Goal: Task Accomplishment & Management: Use online tool/utility

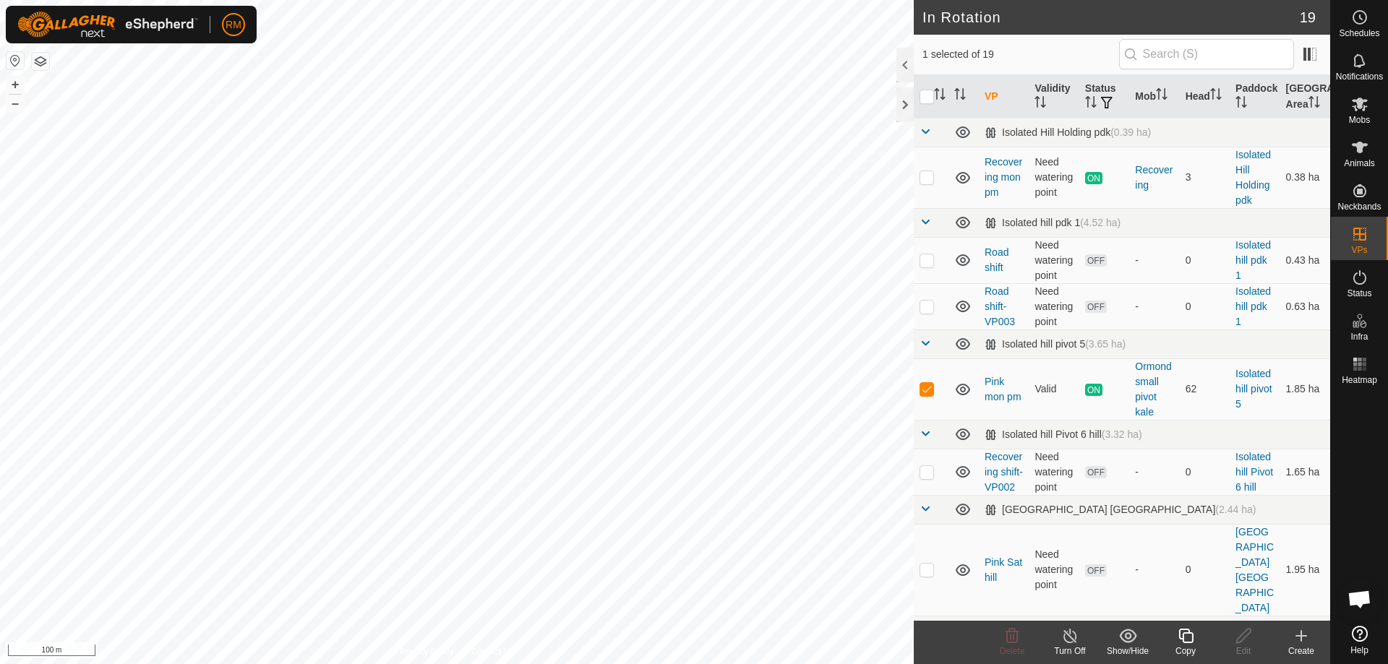
click at [1187, 641] on icon at bounding box center [1186, 636] width 18 height 17
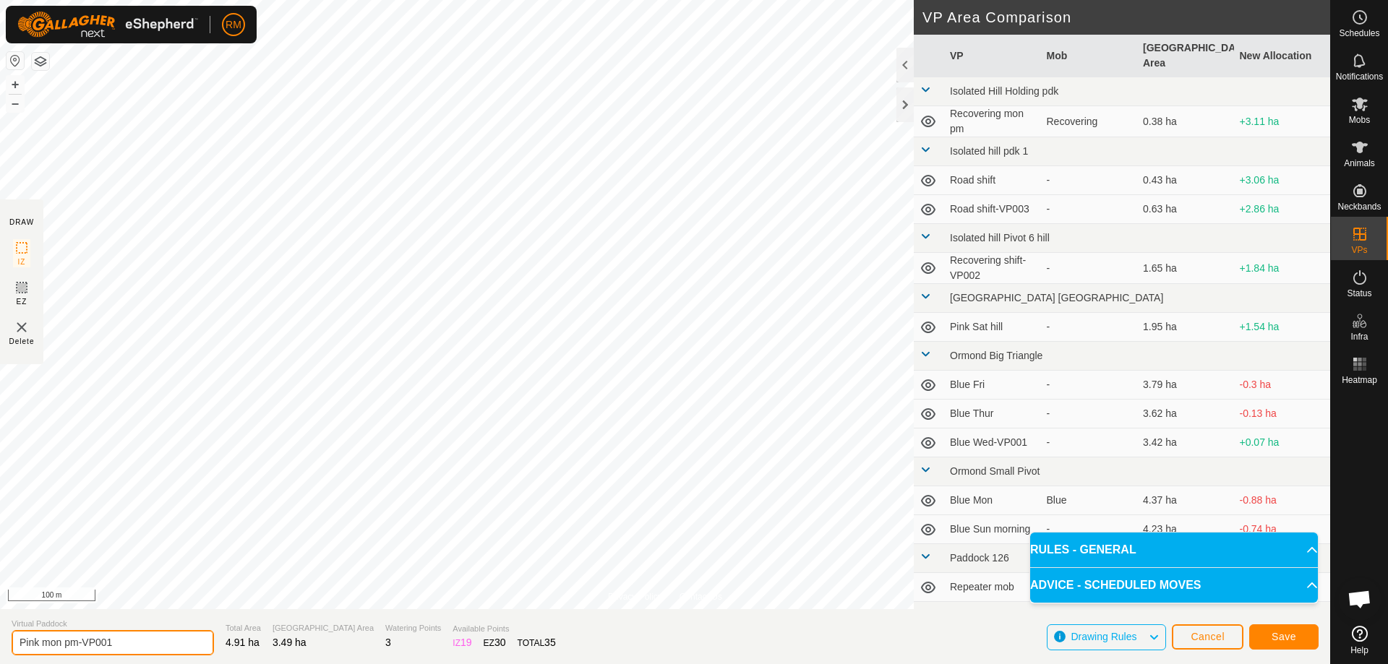
click at [62, 639] on input "Pink mon pm-VP001" at bounding box center [113, 642] width 202 height 25
click at [129, 629] on span "Virtual Paddock" at bounding box center [113, 624] width 202 height 12
click at [112, 641] on input "PinkTue pm-VP001" at bounding box center [113, 642] width 202 height 25
type input "PinkTue"
click at [1289, 636] on span "Save" at bounding box center [1284, 637] width 25 height 12
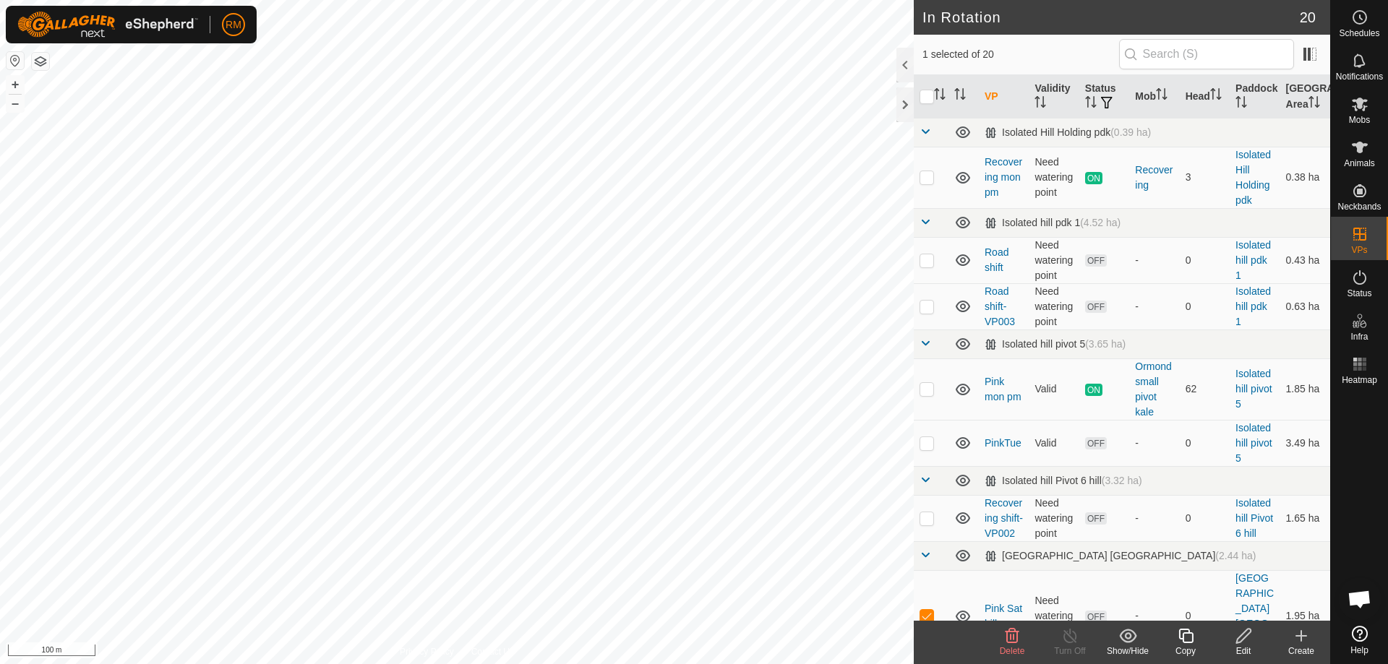
click at [1017, 633] on icon at bounding box center [1013, 636] width 14 height 14
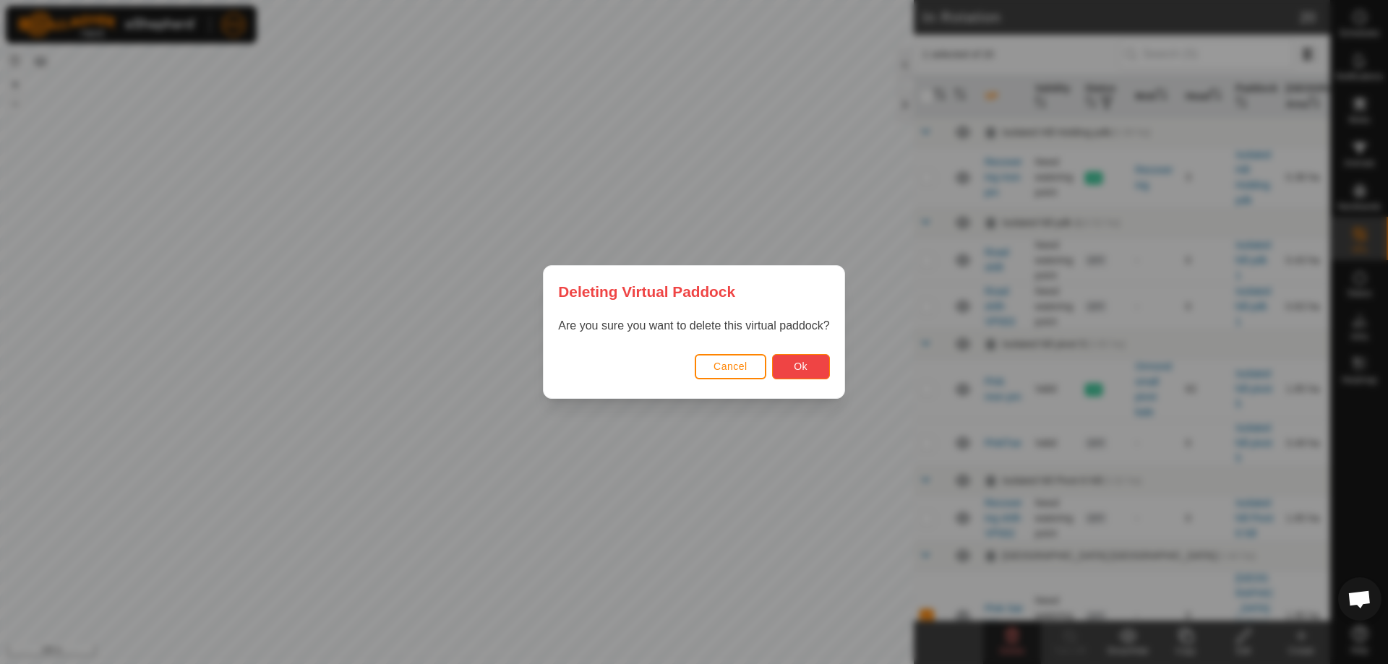
click at [799, 367] on span "Ok" at bounding box center [801, 367] width 14 height 12
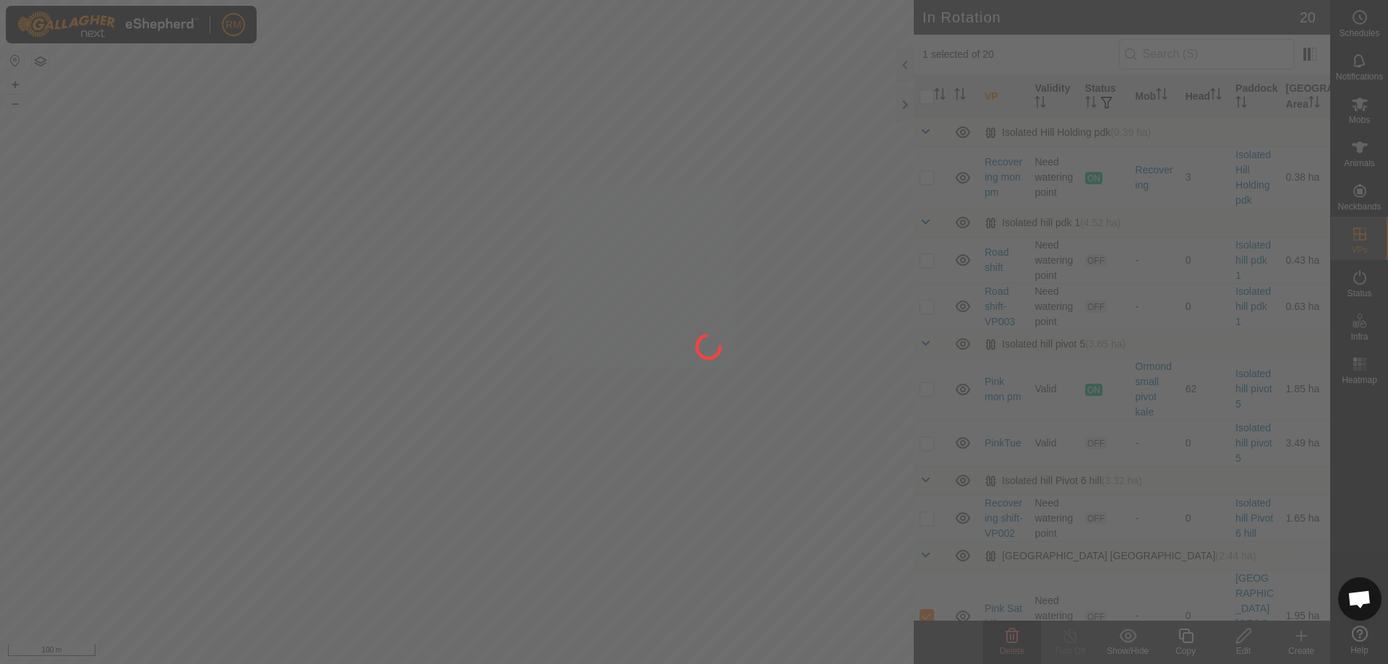
checkbox input "false"
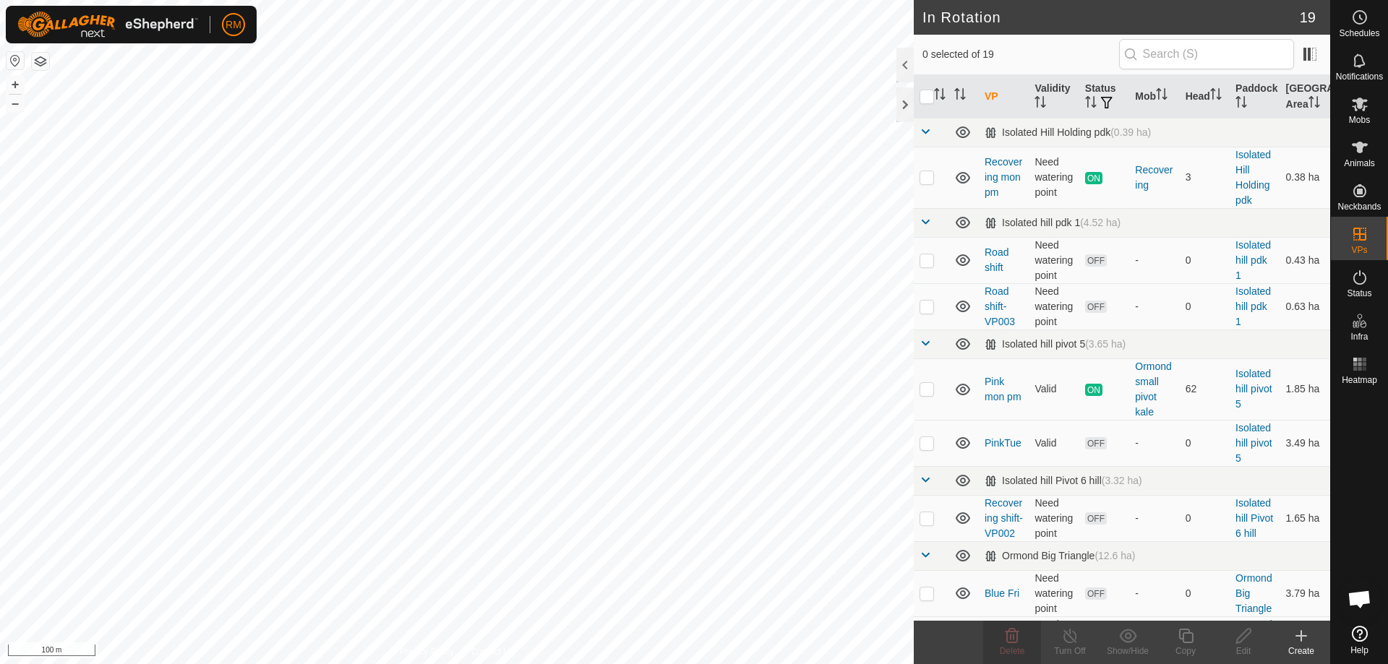
click at [665, 340] on div "RM Schedules Notifications Mobs Animals Neckbands VPs Status Infra Heatmap Help…" at bounding box center [694, 332] width 1388 height 664
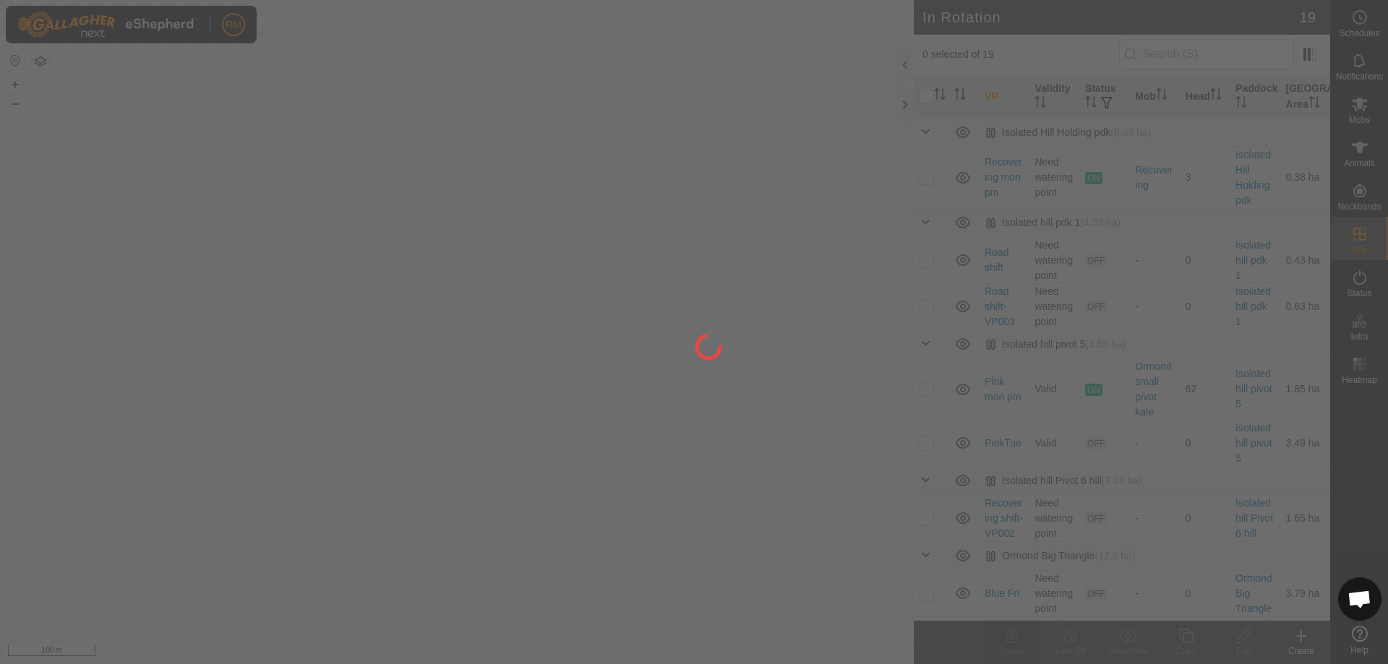
checkbox input "true"
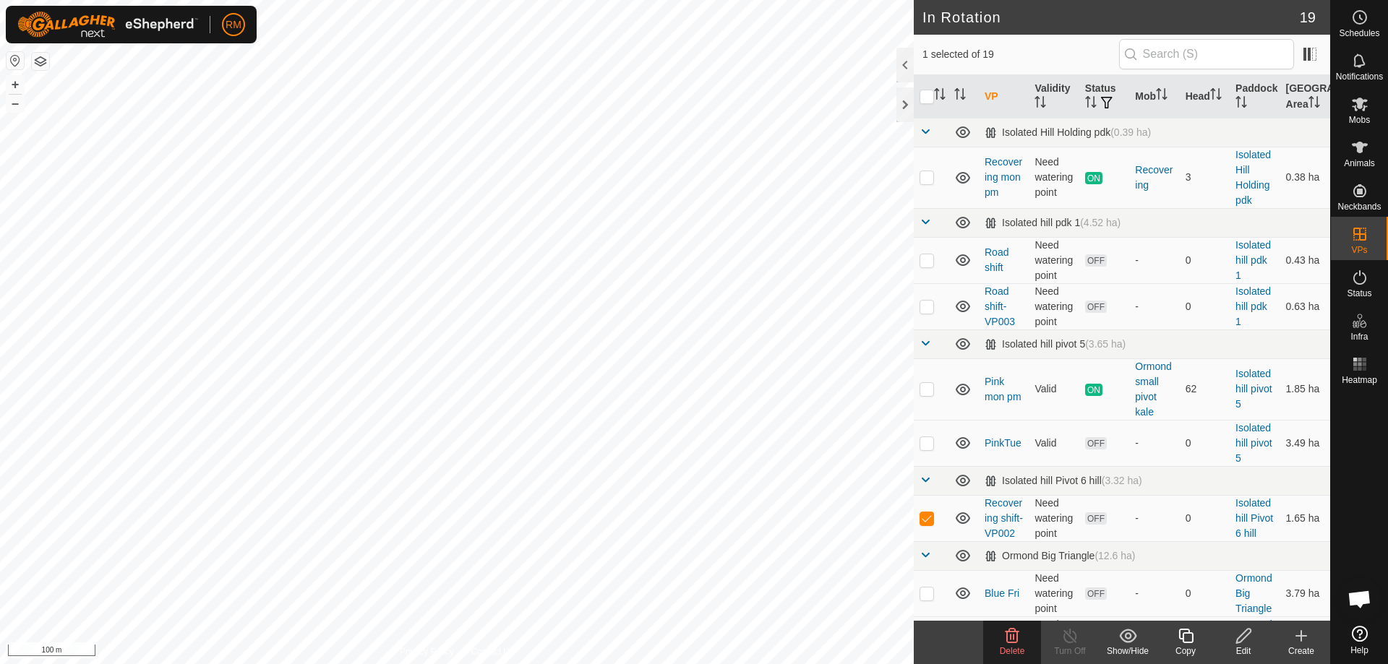
click at [1252, 638] on icon at bounding box center [1244, 636] width 18 height 17
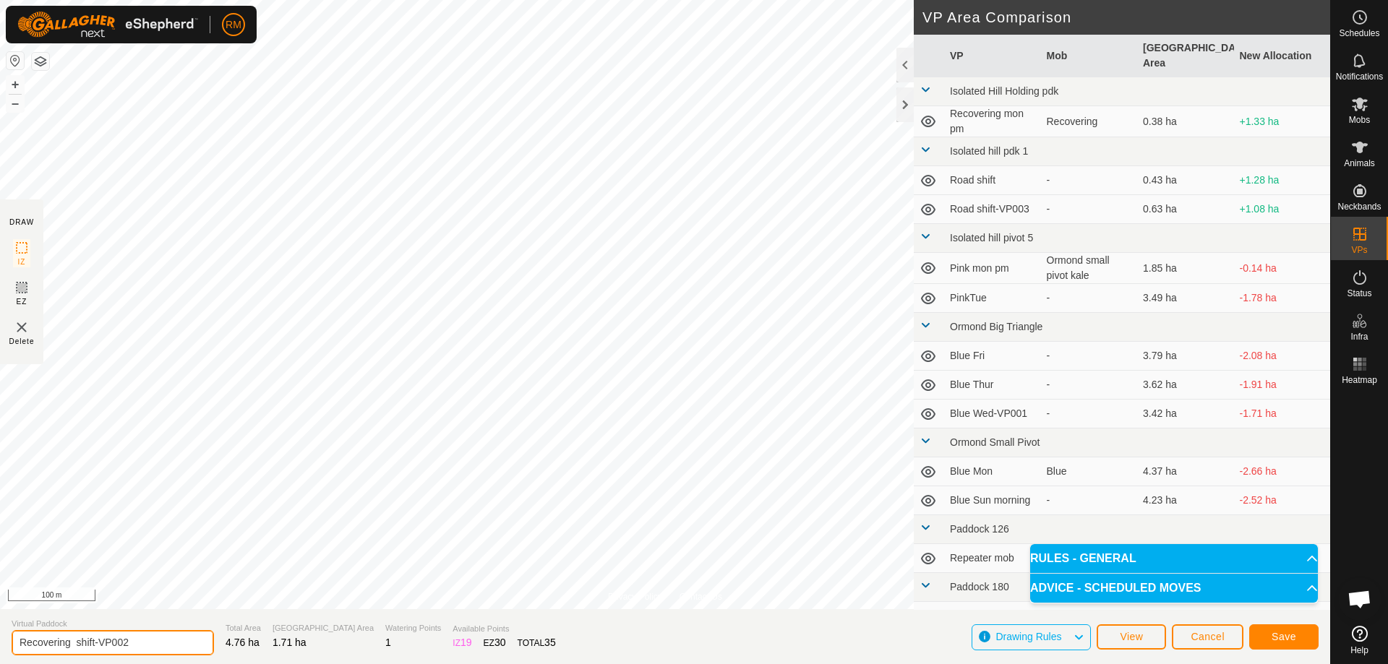
click at [139, 641] on input "Recovering shift-VP002" at bounding box center [113, 642] width 202 height 25
type input "R"
type input "Pink up hill"
click at [1310, 636] on button "Save" at bounding box center [1283, 637] width 69 height 25
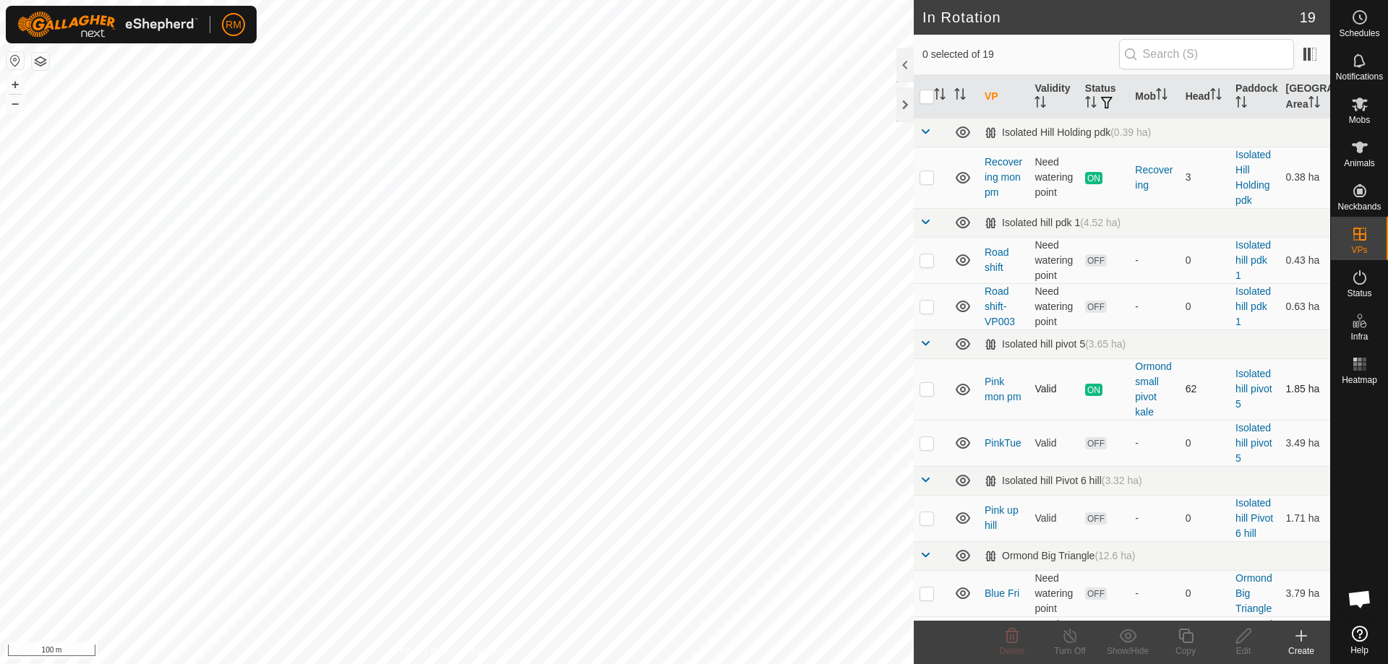
checkbox input "true"
click at [1248, 640] on icon at bounding box center [1244, 636] width 18 height 17
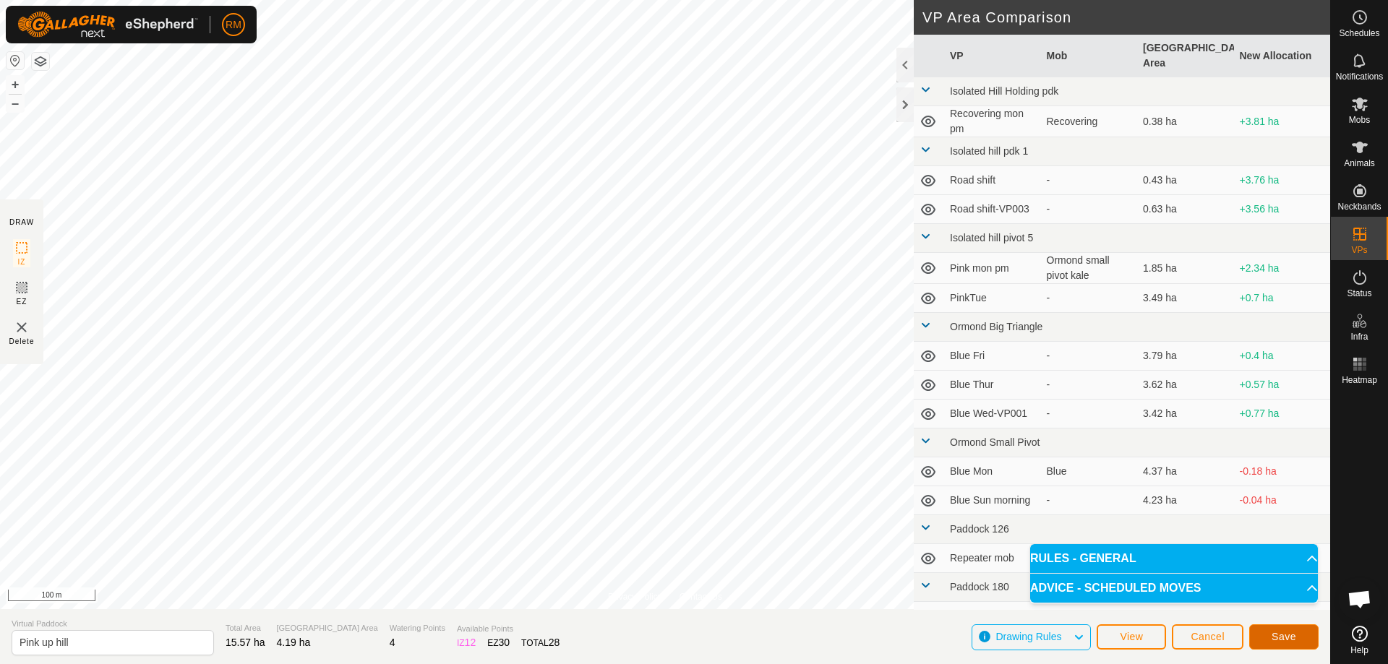
click at [1296, 640] on button "Save" at bounding box center [1283, 637] width 69 height 25
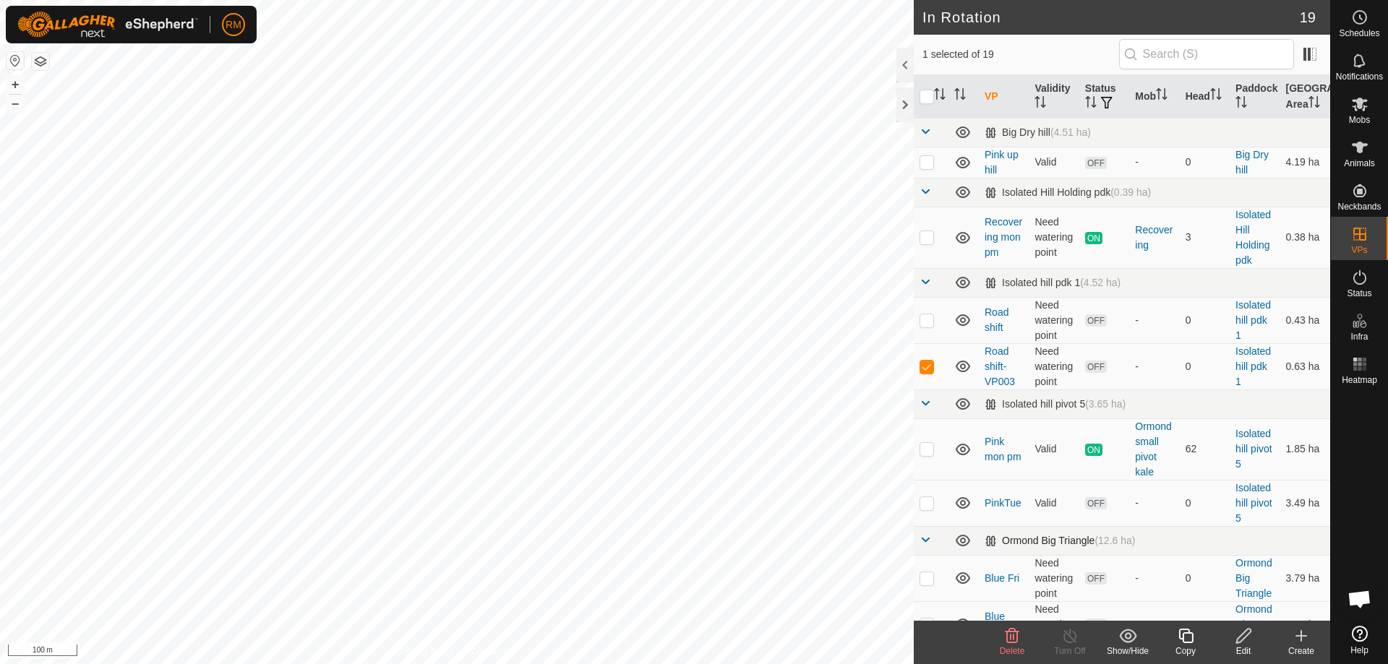
checkbox input "false"
checkbox input "true"
click at [1181, 638] on icon at bounding box center [1186, 636] width 18 height 17
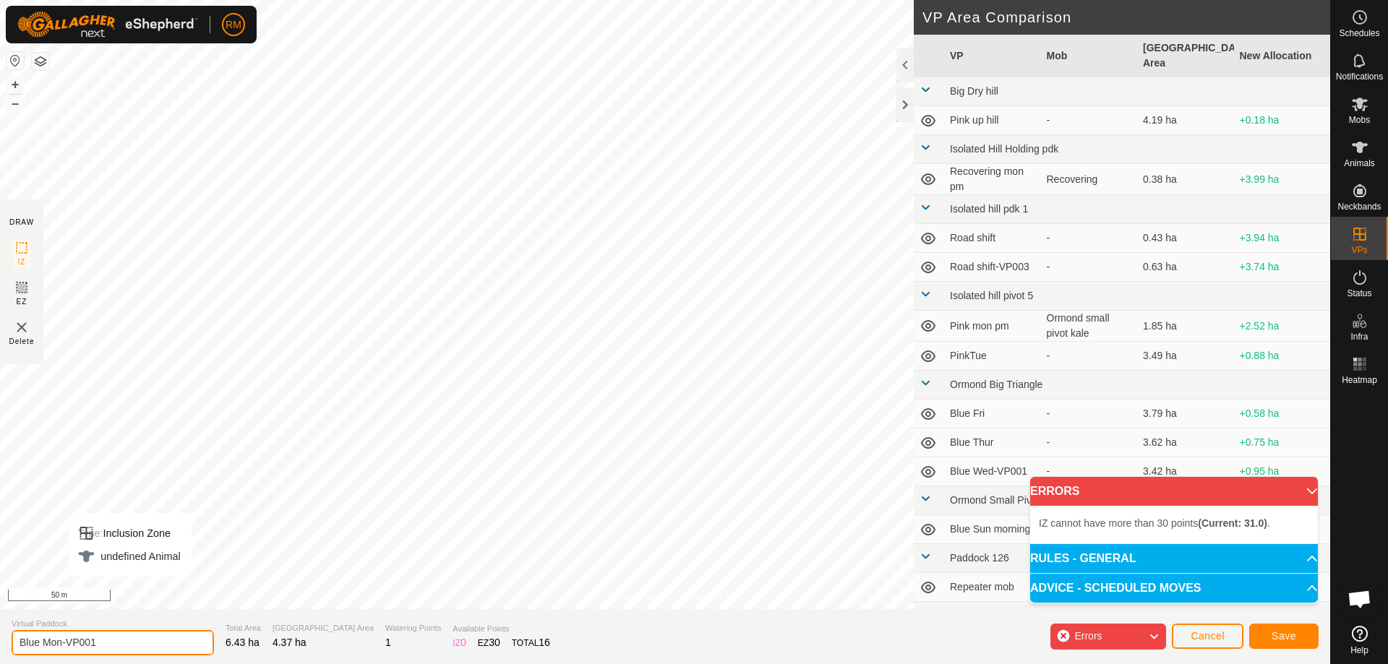
click at [102, 642] on input "Blue Mon-VP001" at bounding box center [113, 642] width 202 height 25
type input "Blue Tue"
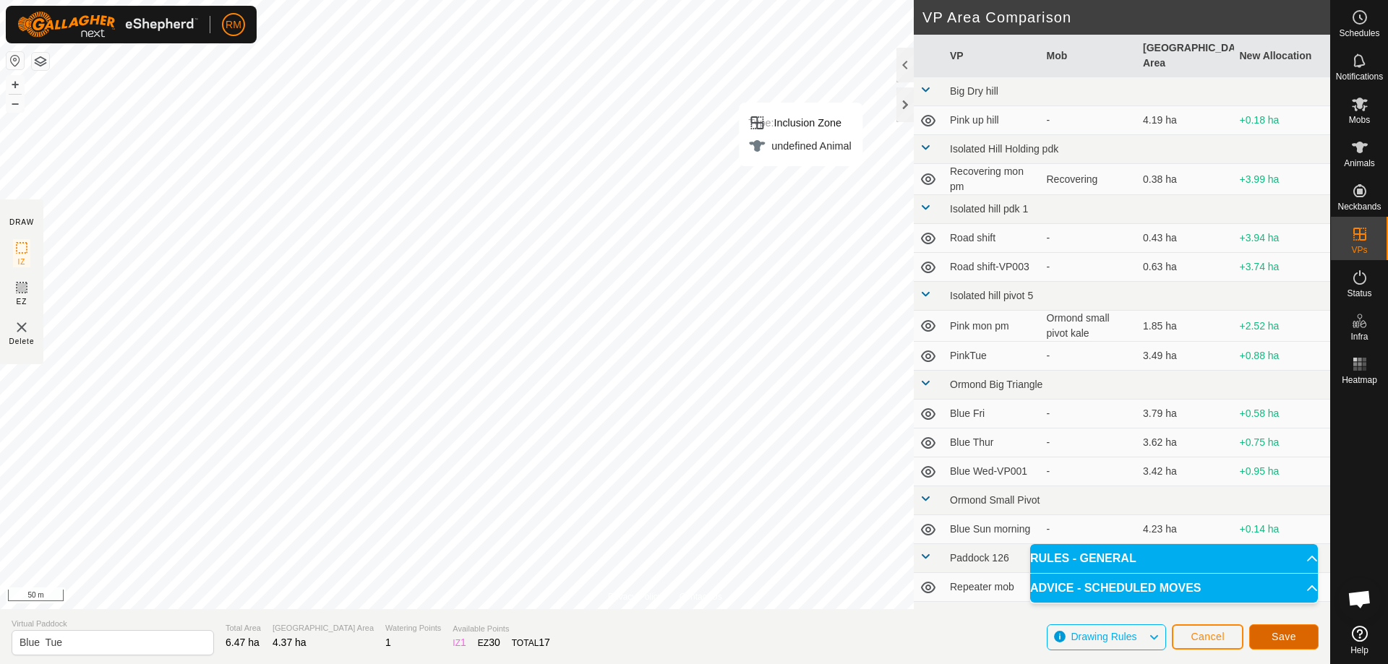
click at [1296, 635] on button "Save" at bounding box center [1283, 637] width 69 height 25
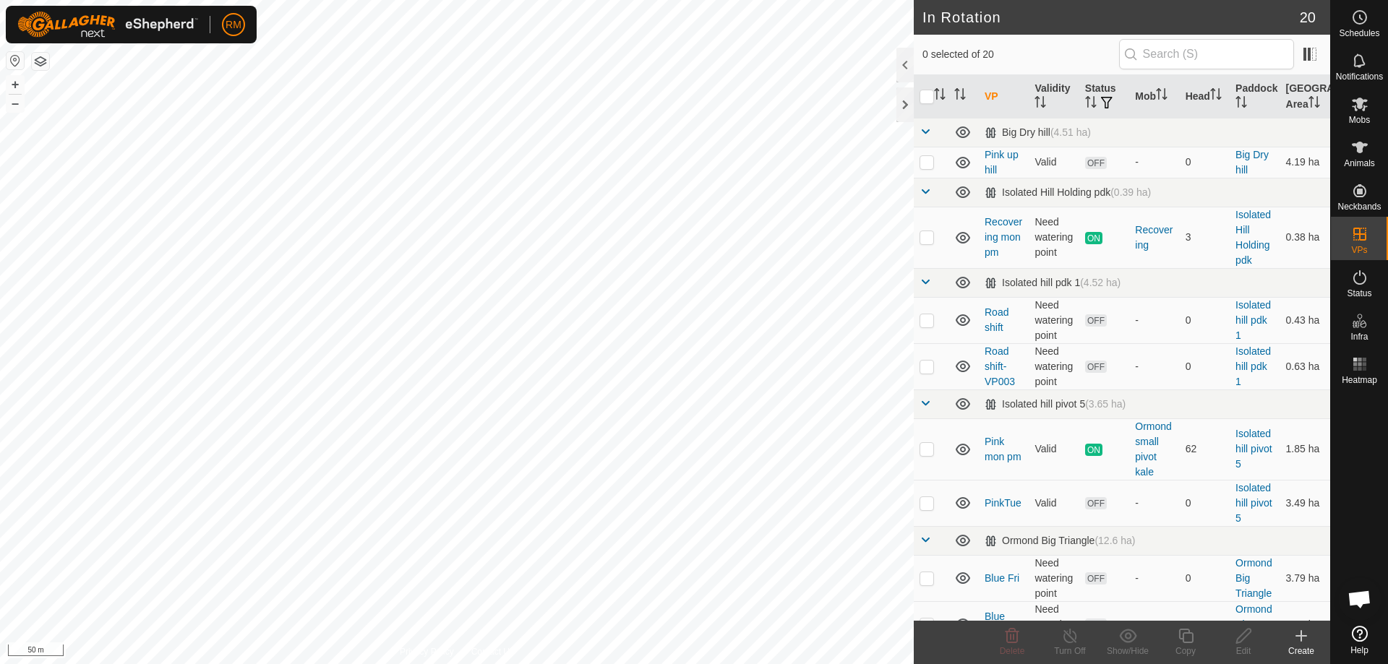
checkbox input "true"
click at [1178, 635] on copy-svg-icon at bounding box center [1186, 636] width 58 height 17
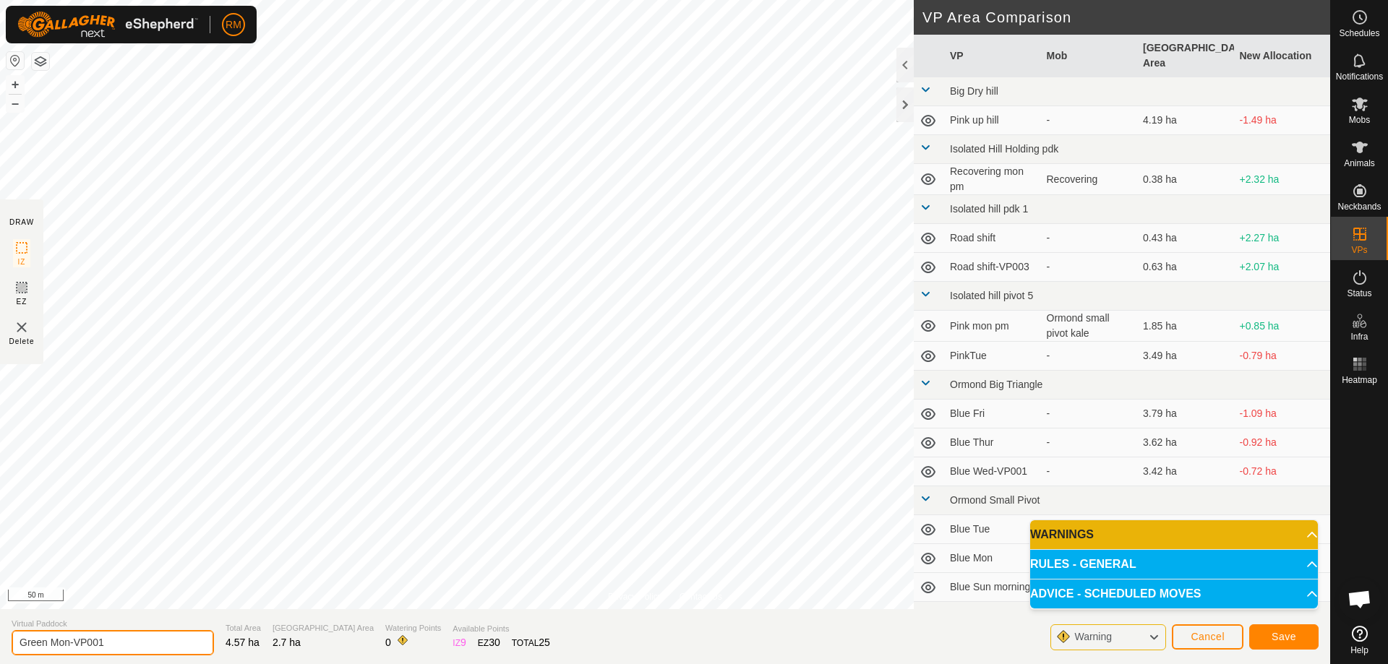
click at [113, 641] on input "Green Mon-VP001" at bounding box center [113, 642] width 202 height 25
type input "Green Tue"
click at [1295, 635] on span "Save" at bounding box center [1284, 637] width 25 height 12
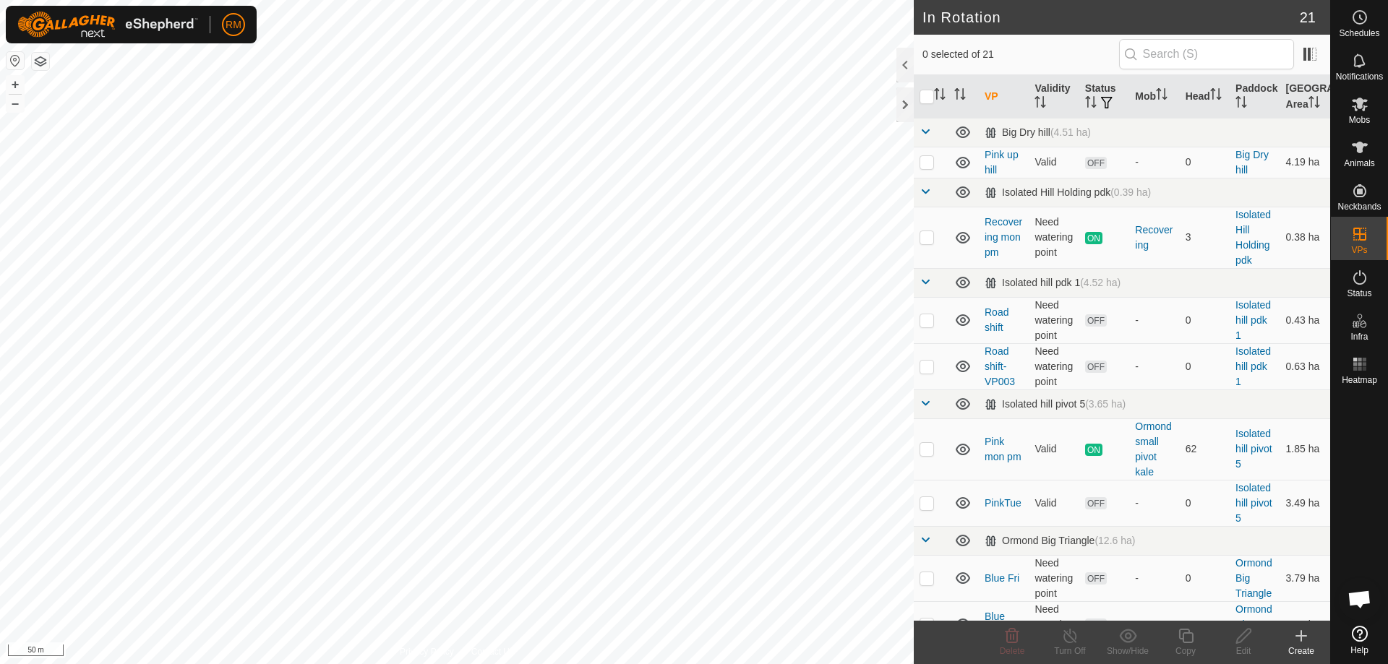
checkbox input "true"
click at [1357, 107] on icon at bounding box center [1360, 105] width 16 height 14
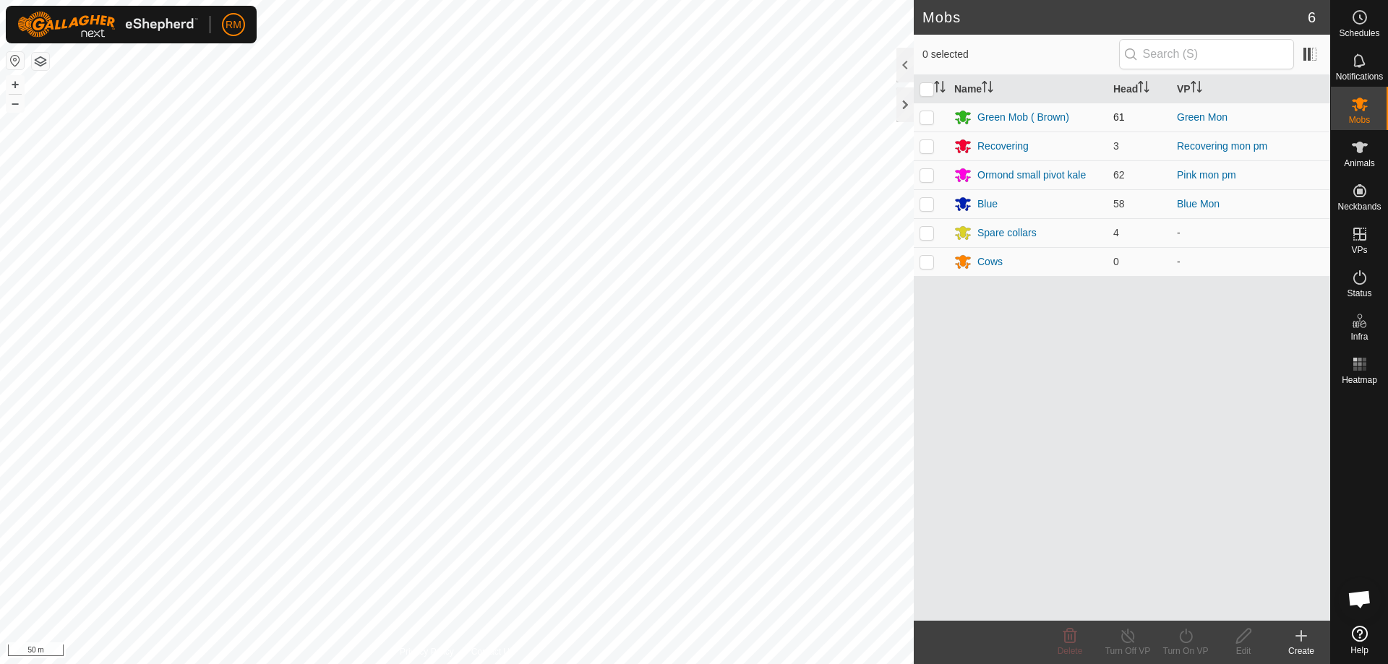
click at [928, 118] on p-checkbox at bounding box center [927, 117] width 14 height 12
checkbox input "true"
click at [1189, 637] on icon at bounding box center [1186, 636] width 18 height 17
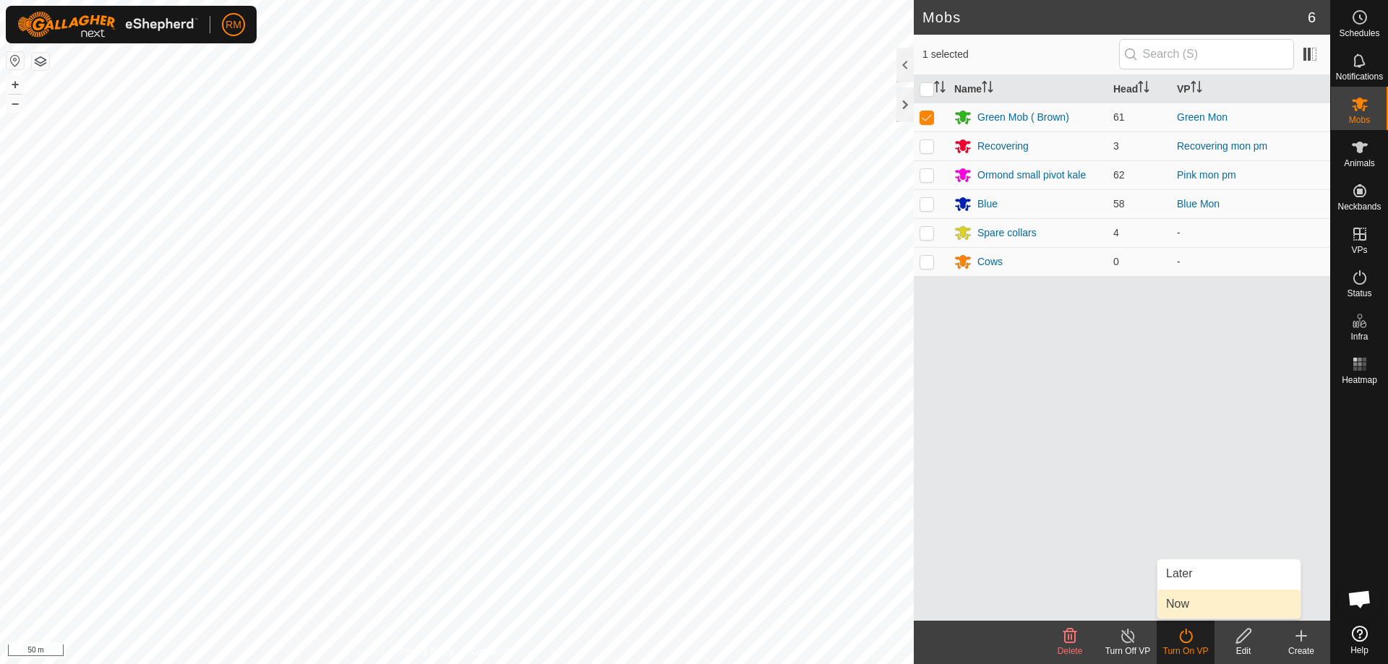
click at [1187, 601] on link "Now" at bounding box center [1228, 604] width 143 height 29
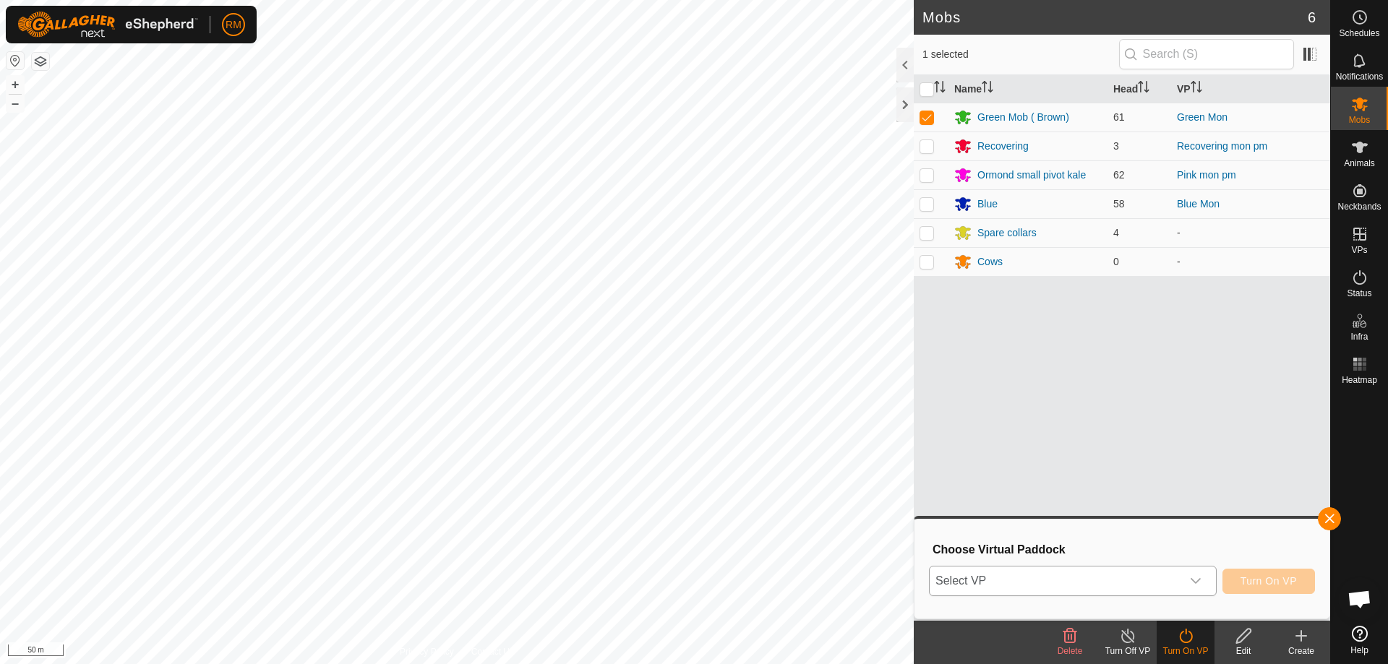
click at [1197, 581] on icon "dropdown trigger" at bounding box center [1196, 581] width 12 height 12
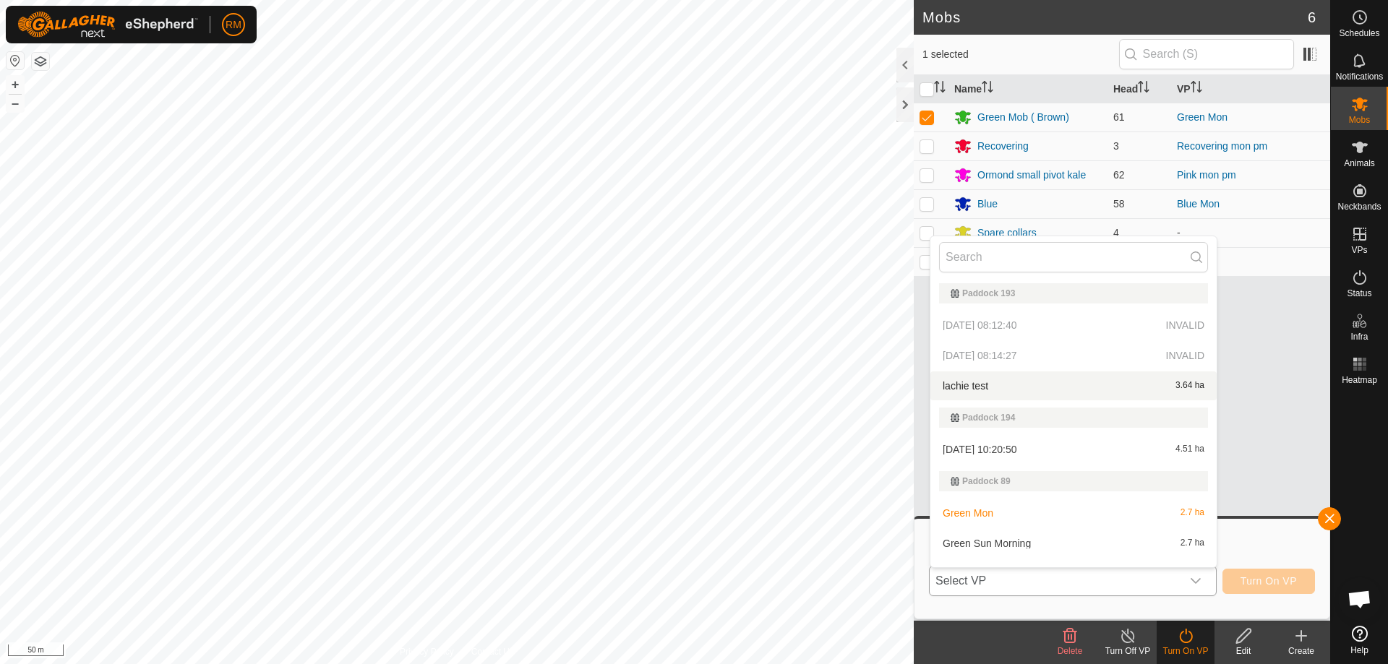
scroll to position [713, 0]
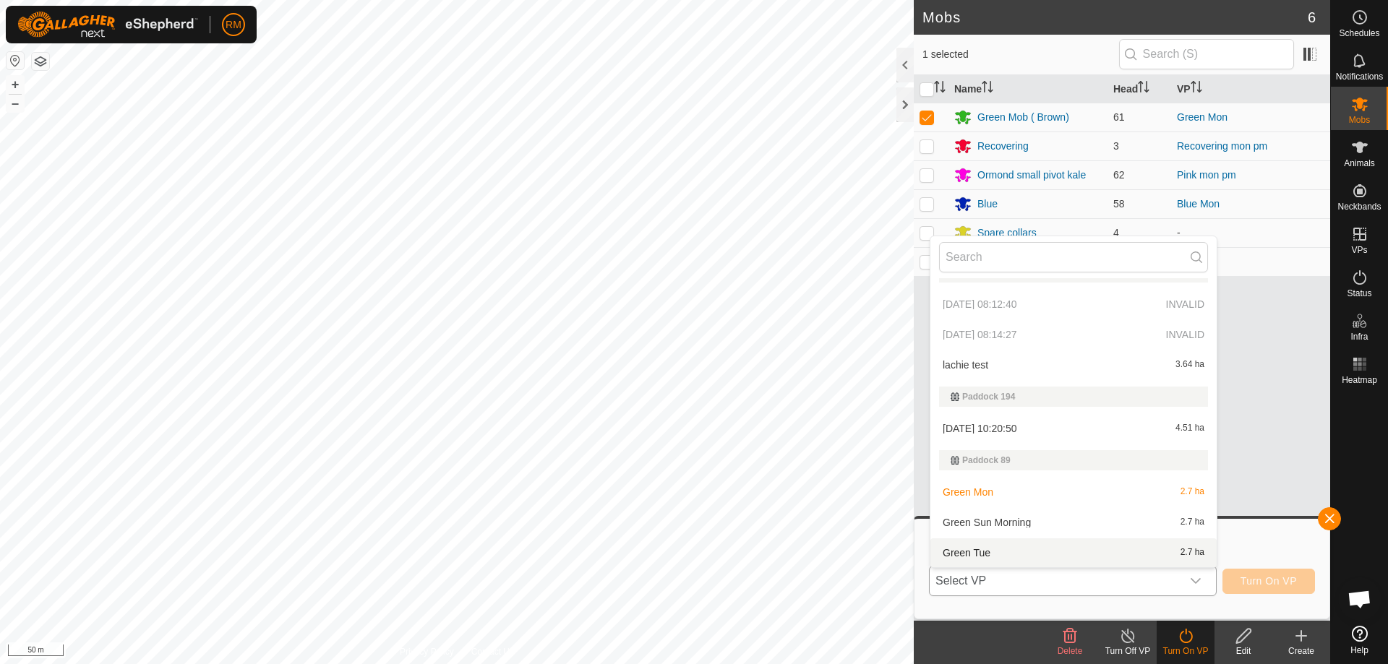
click at [987, 555] on li "Green Tue 2.7 ha" at bounding box center [1073, 553] width 286 height 29
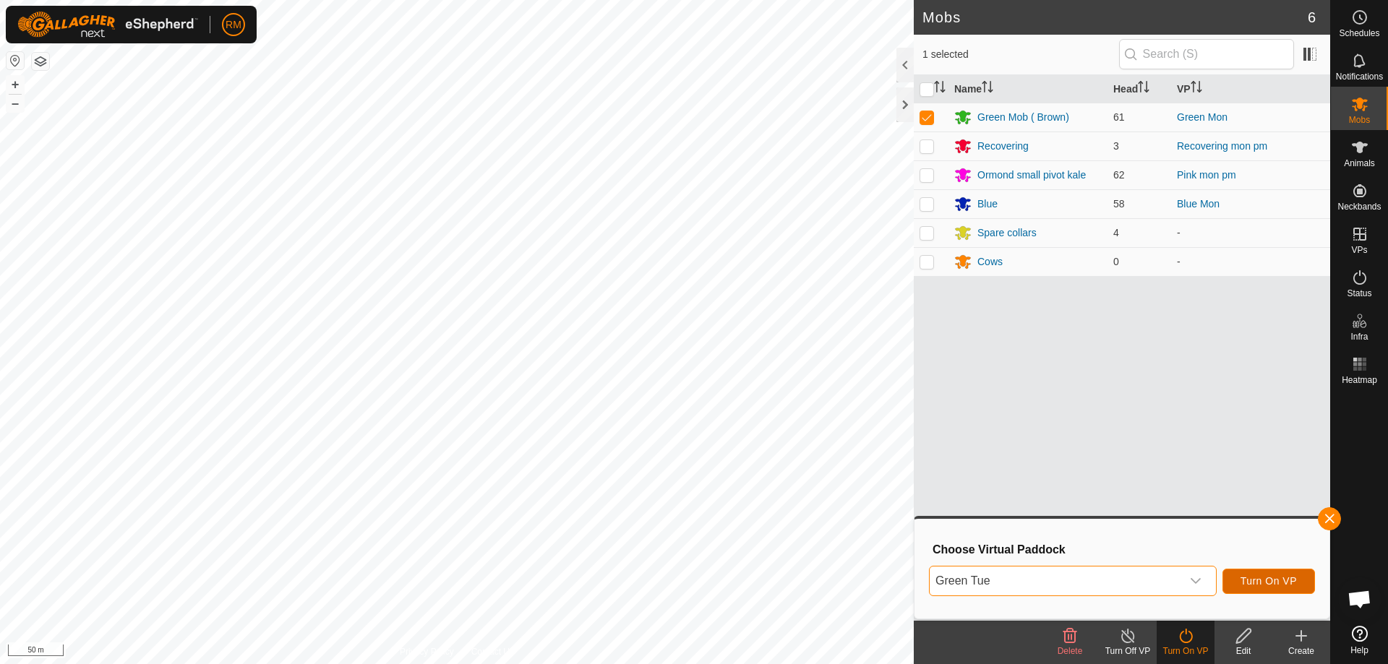
click at [1259, 584] on span "Turn On VP" at bounding box center [1269, 581] width 56 height 12
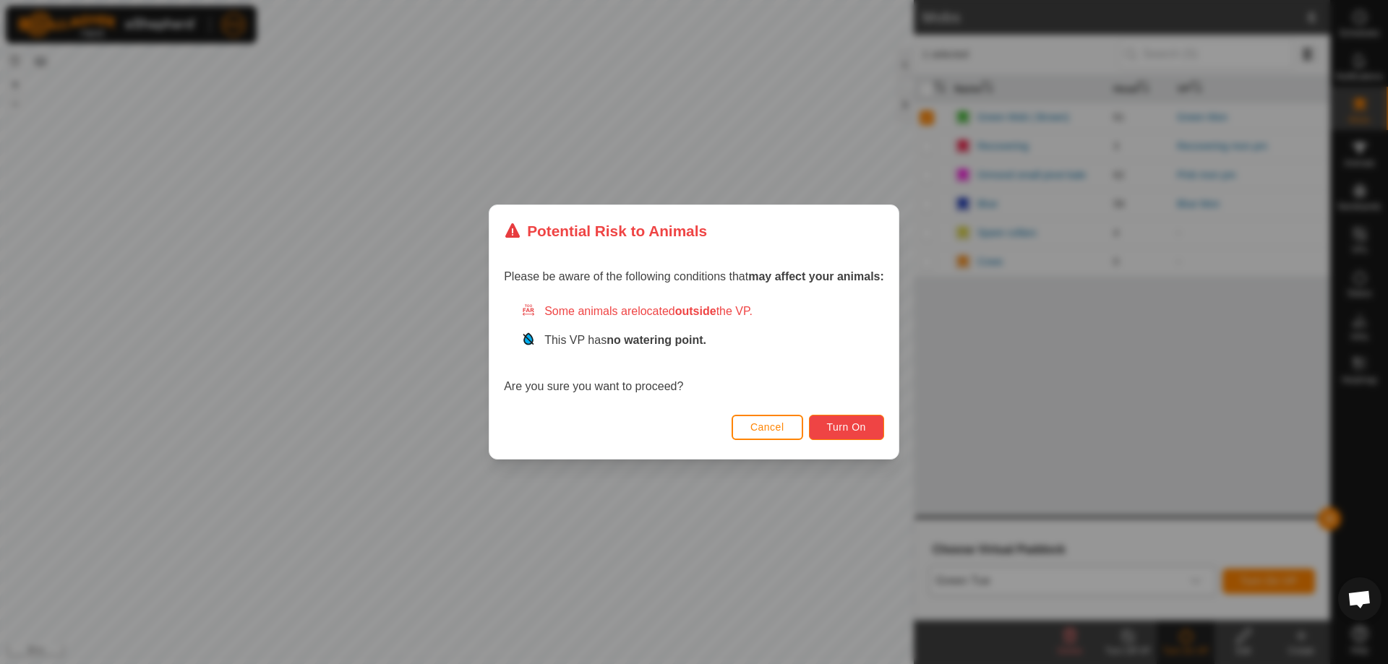
click at [830, 422] on span "Turn On" at bounding box center [846, 427] width 39 height 12
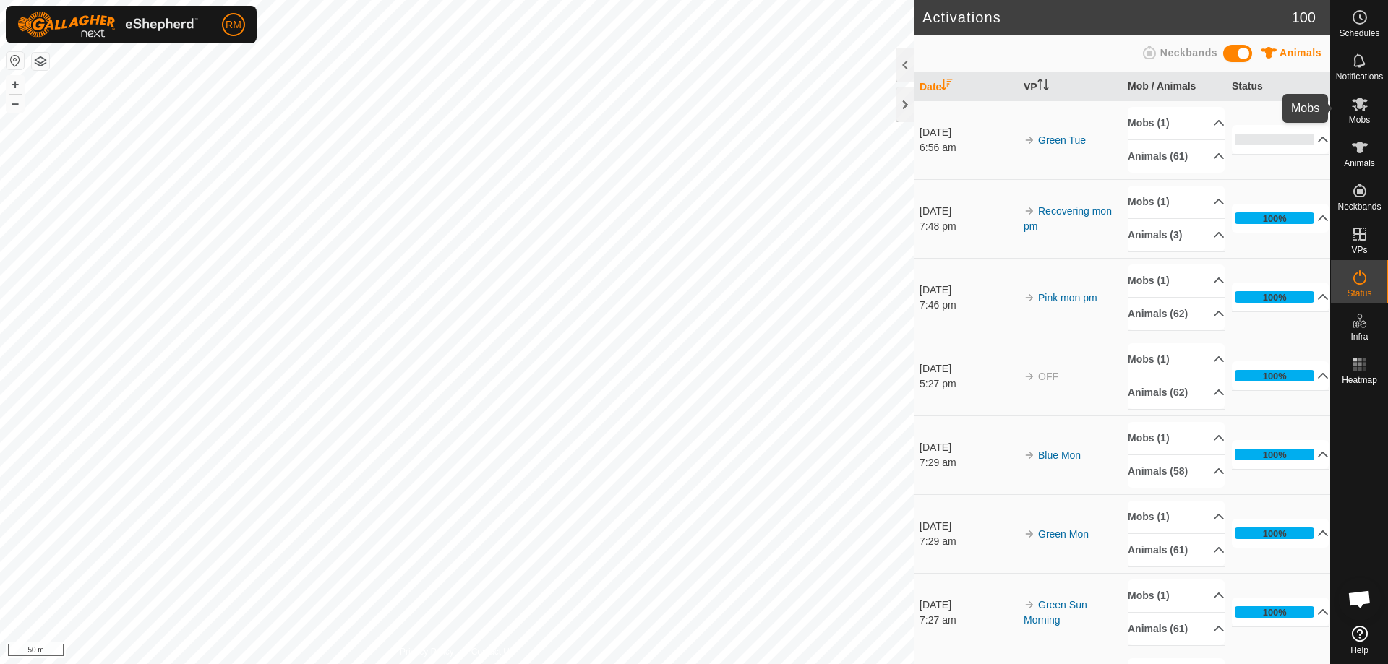
click at [1359, 100] on icon at bounding box center [1360, 105] width 16 height 14
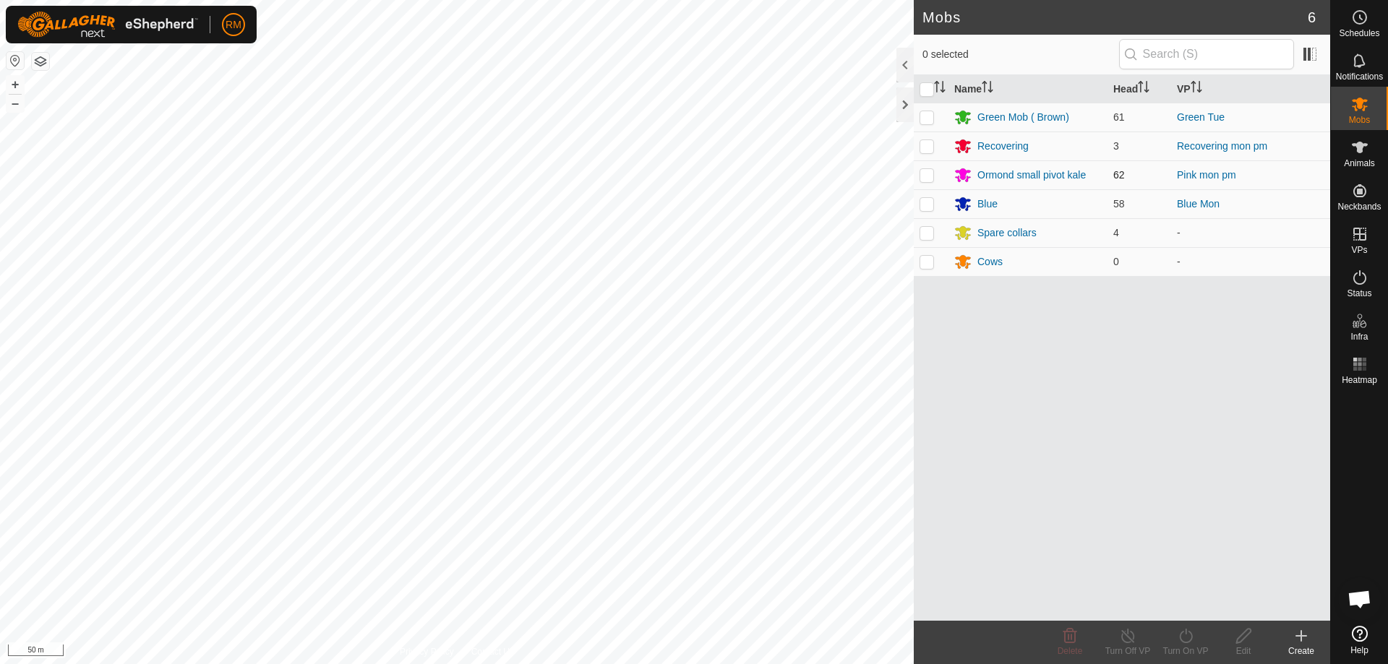
click at [922, 180] on p-checkbox at bounding box center [927, 175] width 14 height 12
checkbox input "true"
click at [1186, 638] on icon at bounding box center [1186, 636] width 18 height 17
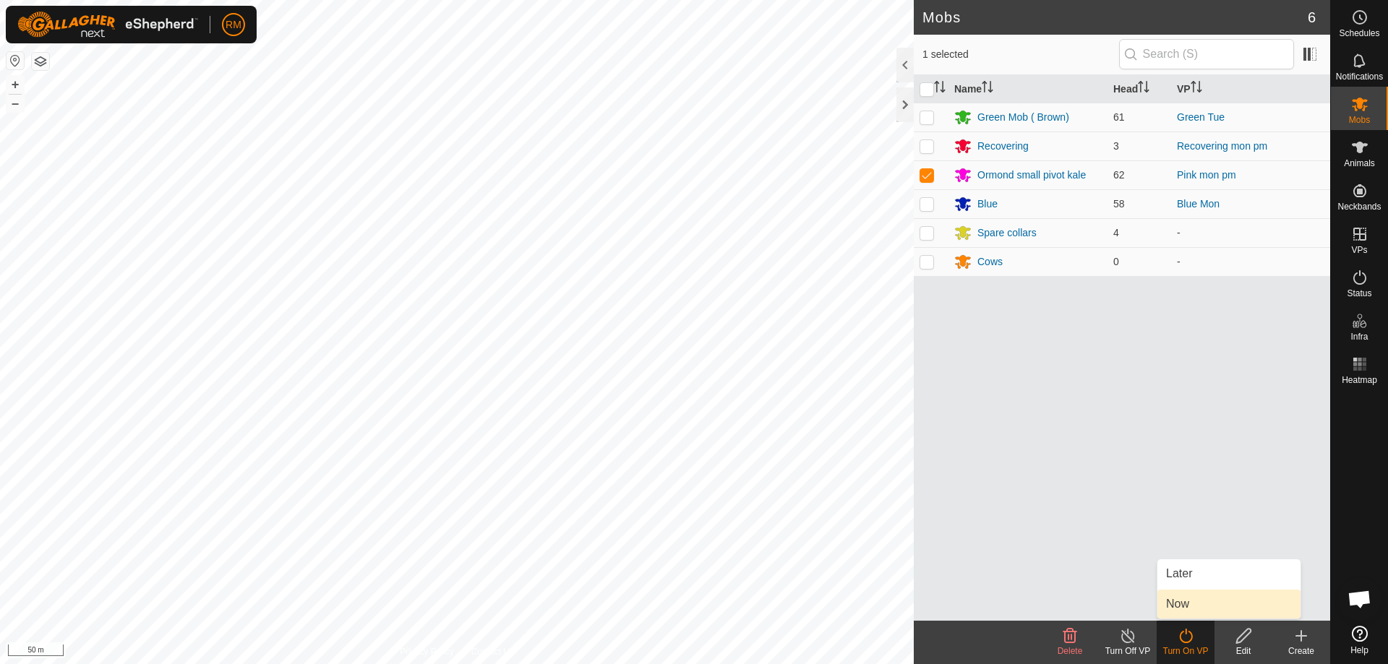
click at [1194, 602] on link "Now" at bounding box center [1228, 604] width 143 height 29
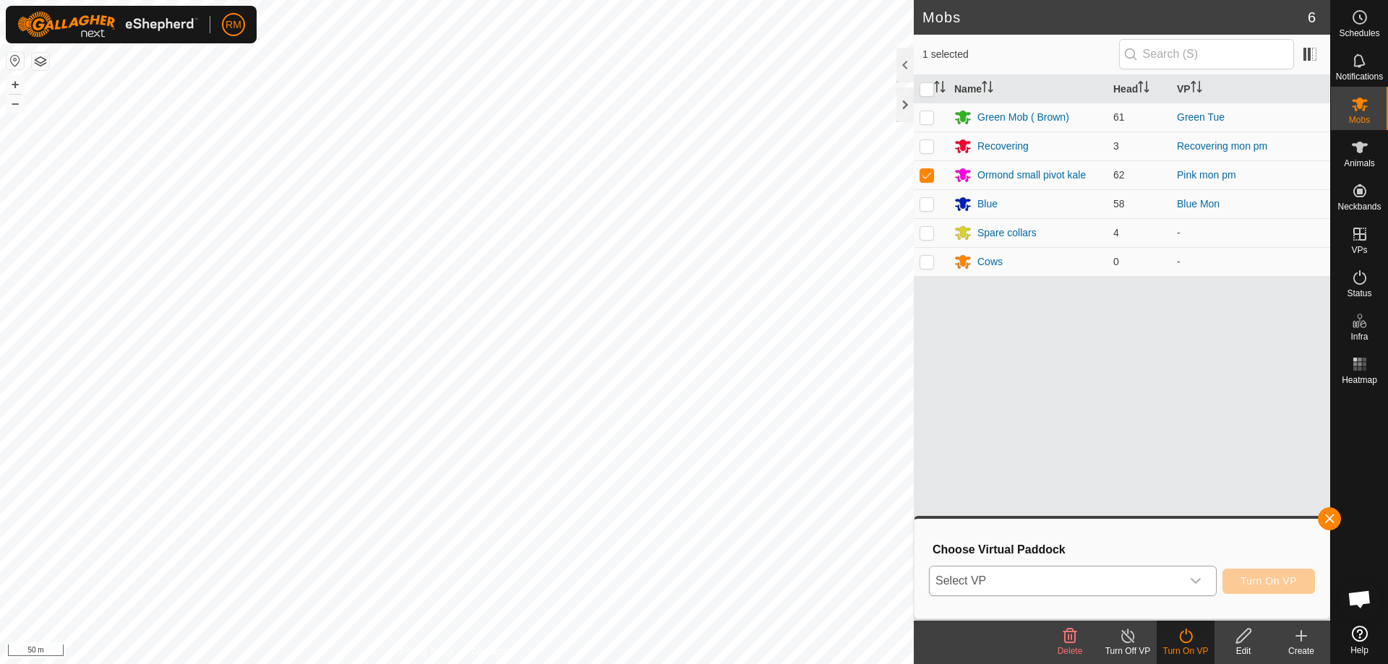
click at [1192, 578] on icon "dropdown trigger" at bounding box center [1196, 581] width 12 height 12
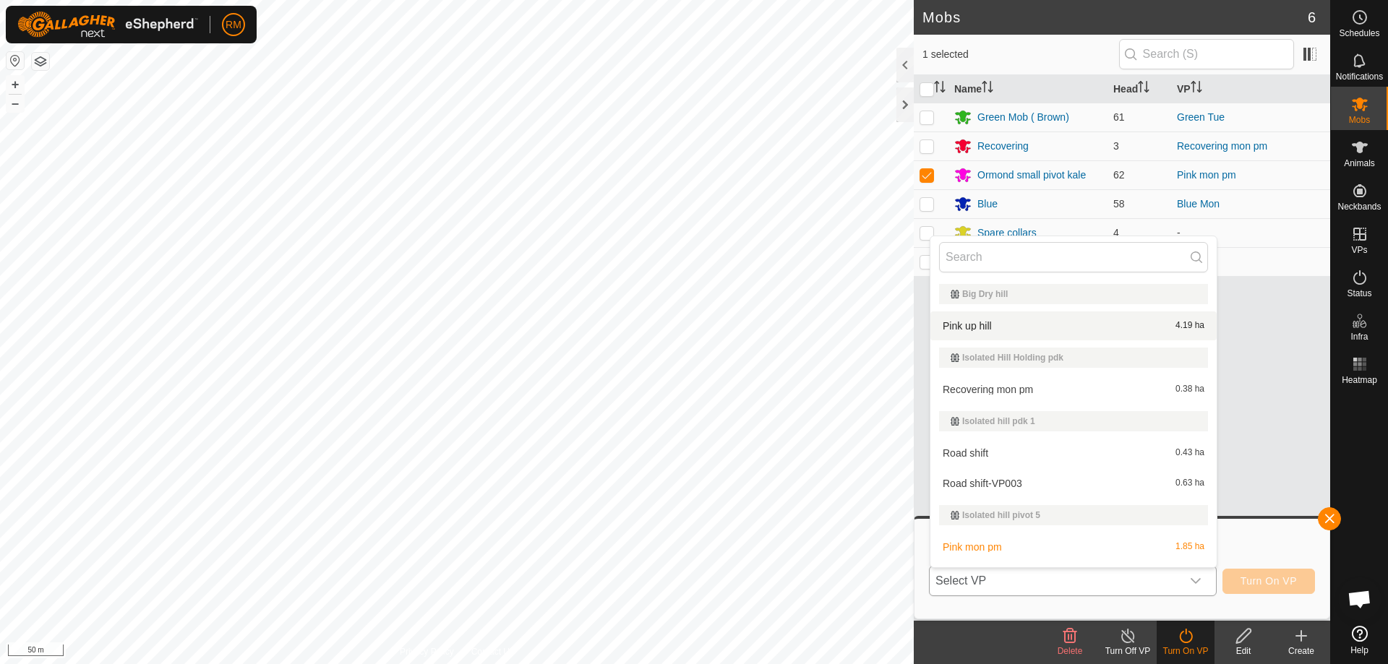
click at [973, 326] on li "Pink up hill 4.19 ha" at bounding box center [1073, 326] width 286 height 29
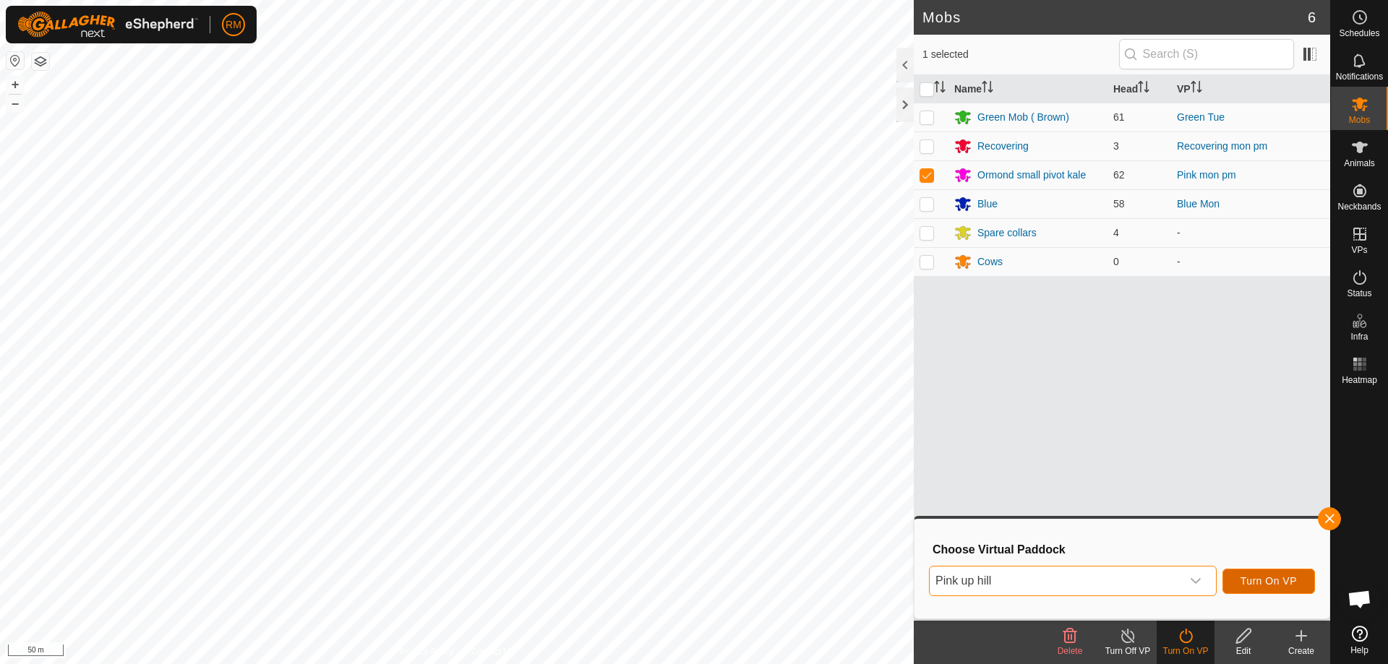
click at [1262, 580] on span "Turn On VP" at bounding box center [1269, 581] width 56 height 12
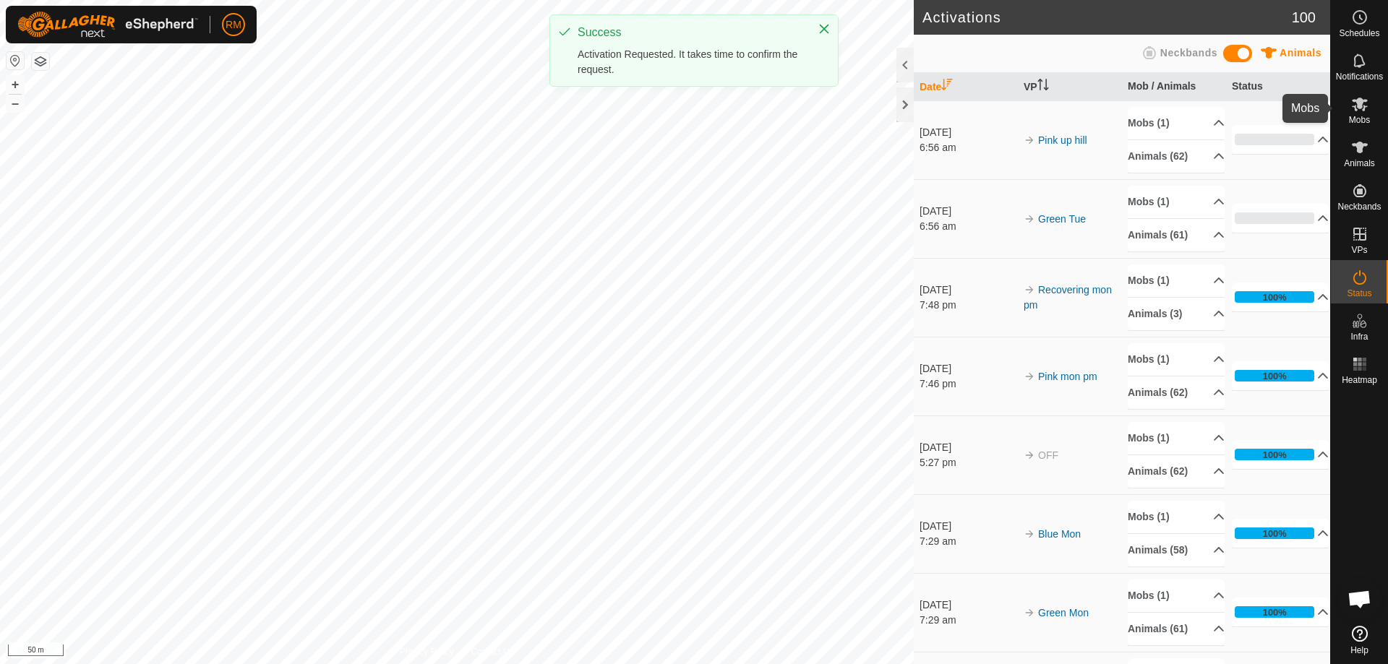
click at [1358, 106] on icon at bounding box center [1360, 105] width 16 height 14
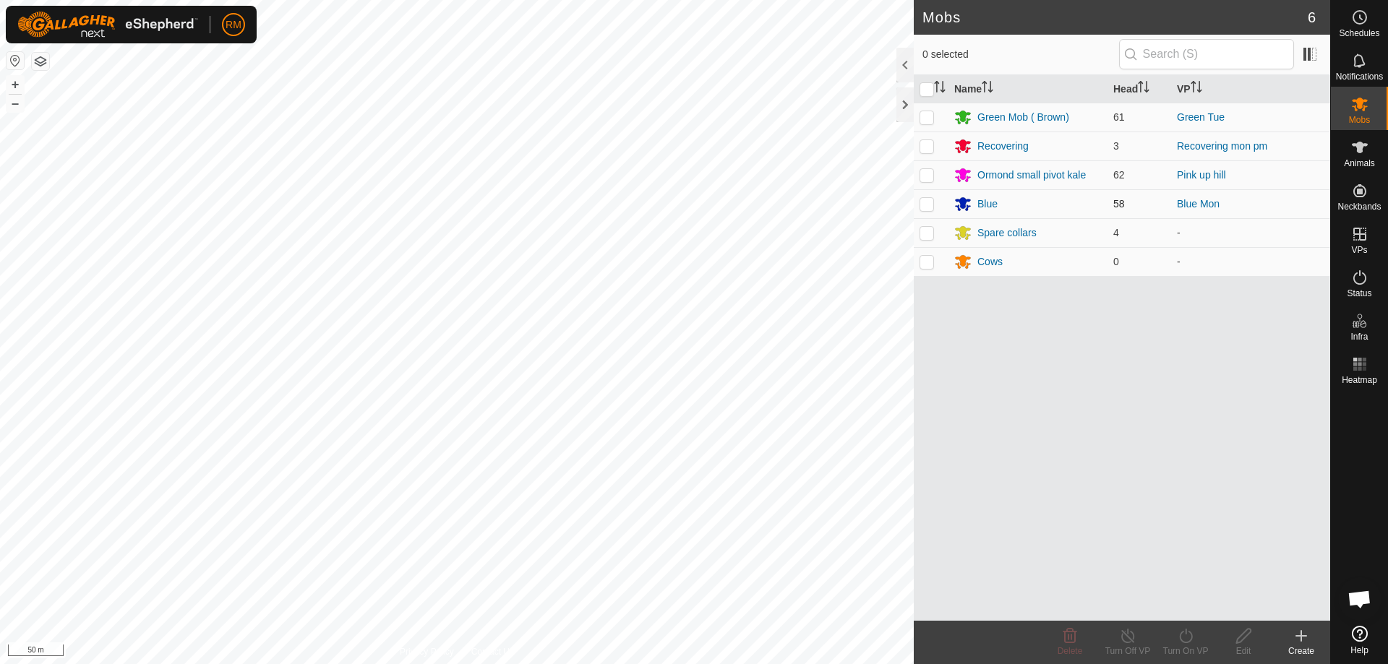
click at [923, 202] on p-checkbox at bounding box center [927, 204] width 14 height 12
checkbox input "true"
click at [1189, 641] on icon at bounding box center [1185, 636] width 13 height 14
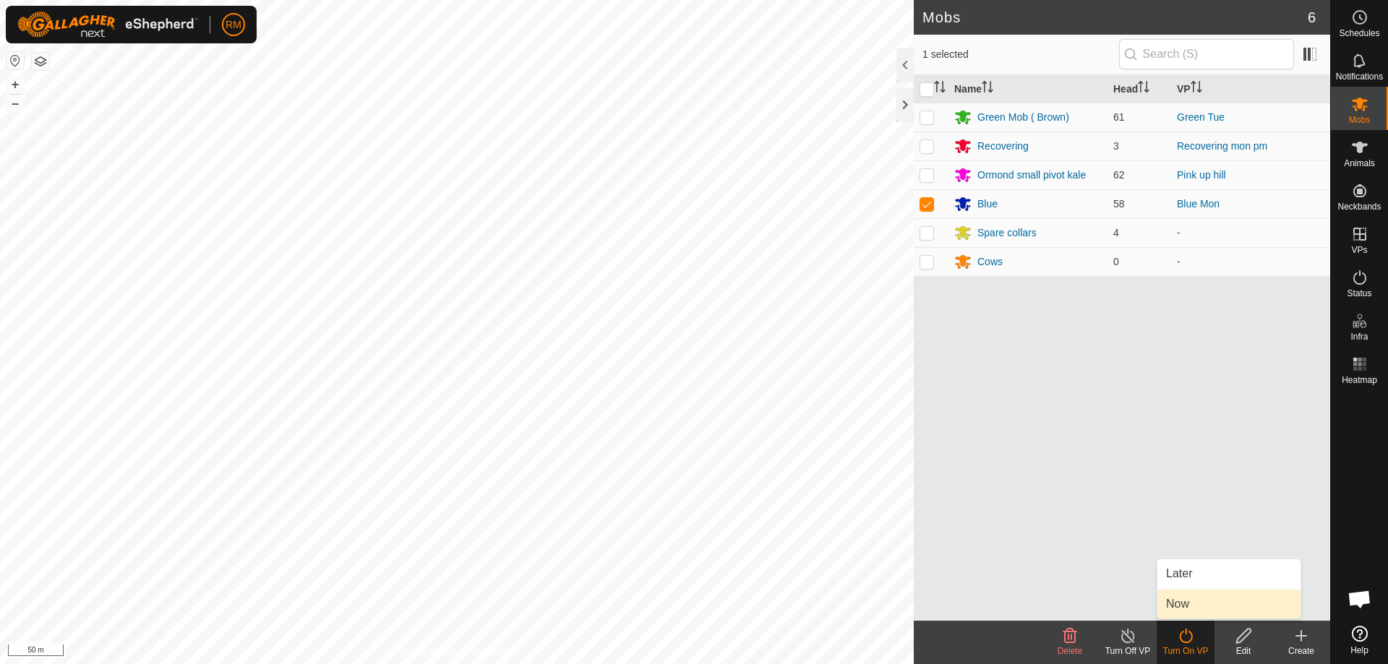
click at [1177, 607] on link "Now" at bounding box center [1228, 604] width 143 height 29
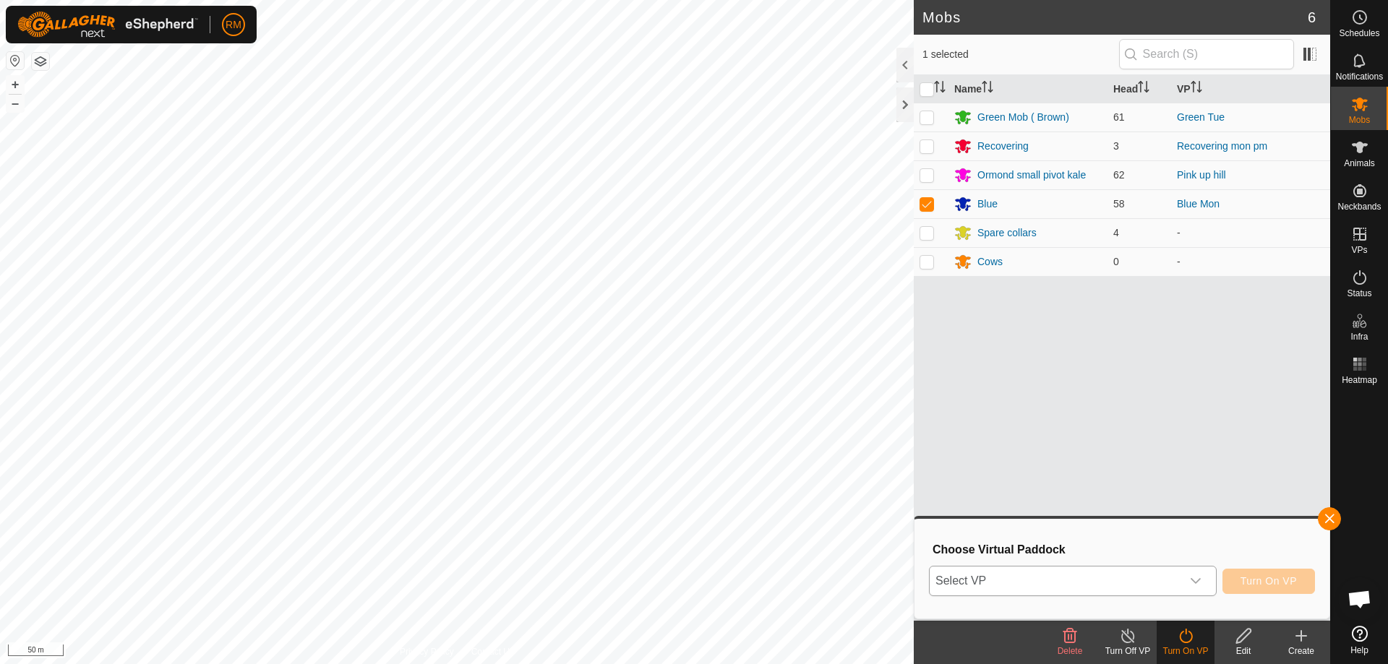
click at [1192, 581] on icon "dropdown trigger" at bounding box center [1196, 581] width 10 height 6
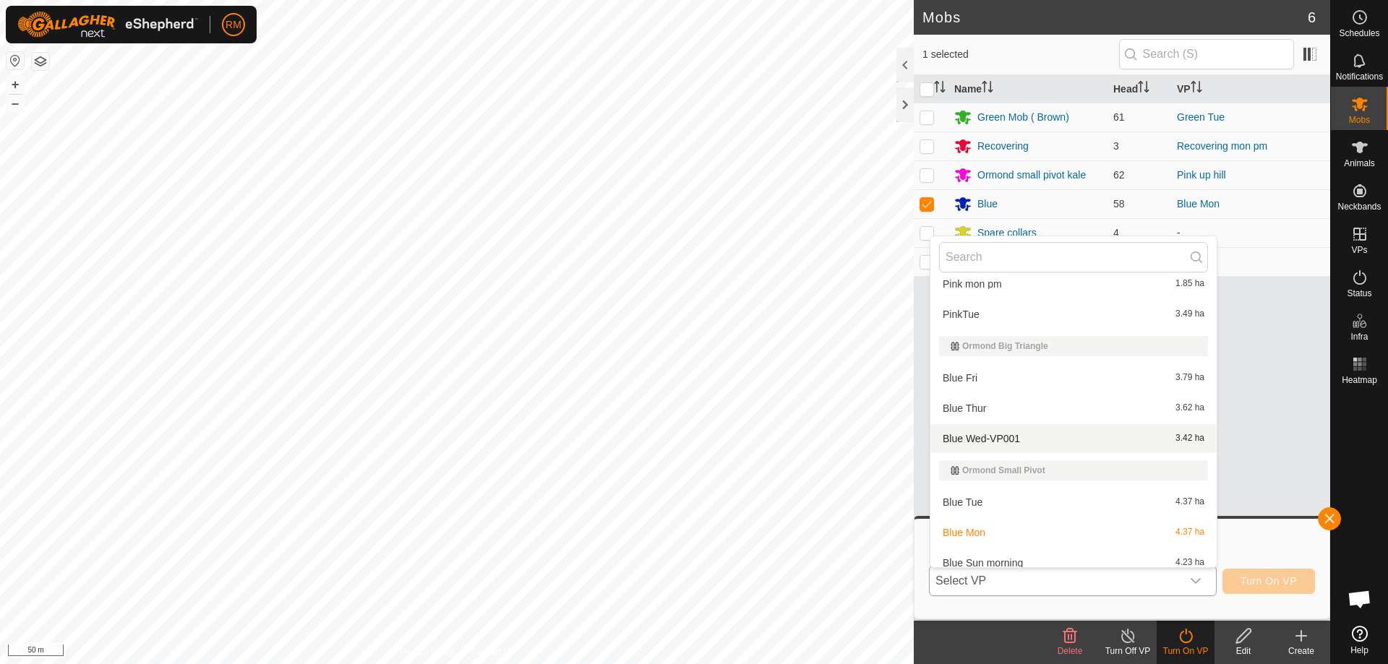
scroll to position [265, 0]
click at [985, 503] on li "Blue Tue 4.37 ha" at bounding box center [1073, 501] width 286 height 29
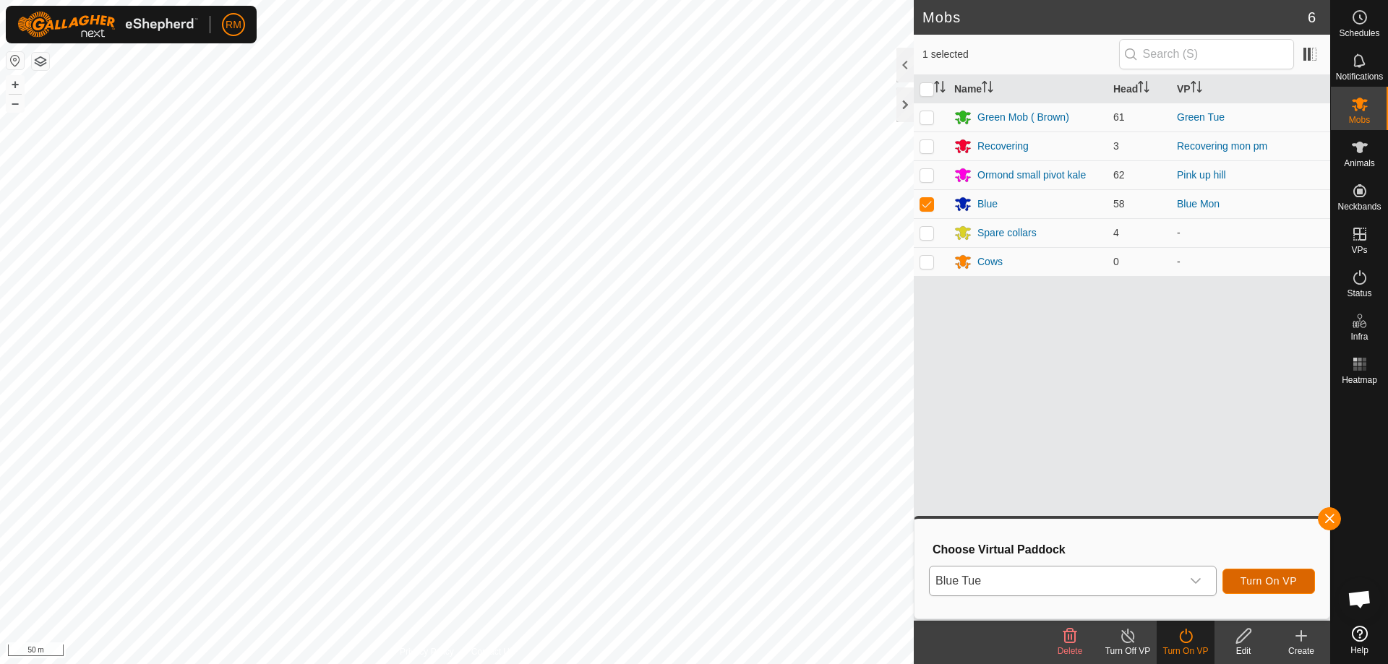
click at [1288, 578] on span "Turn On VP" at bounding box center [1269, 581] width 56 height 12
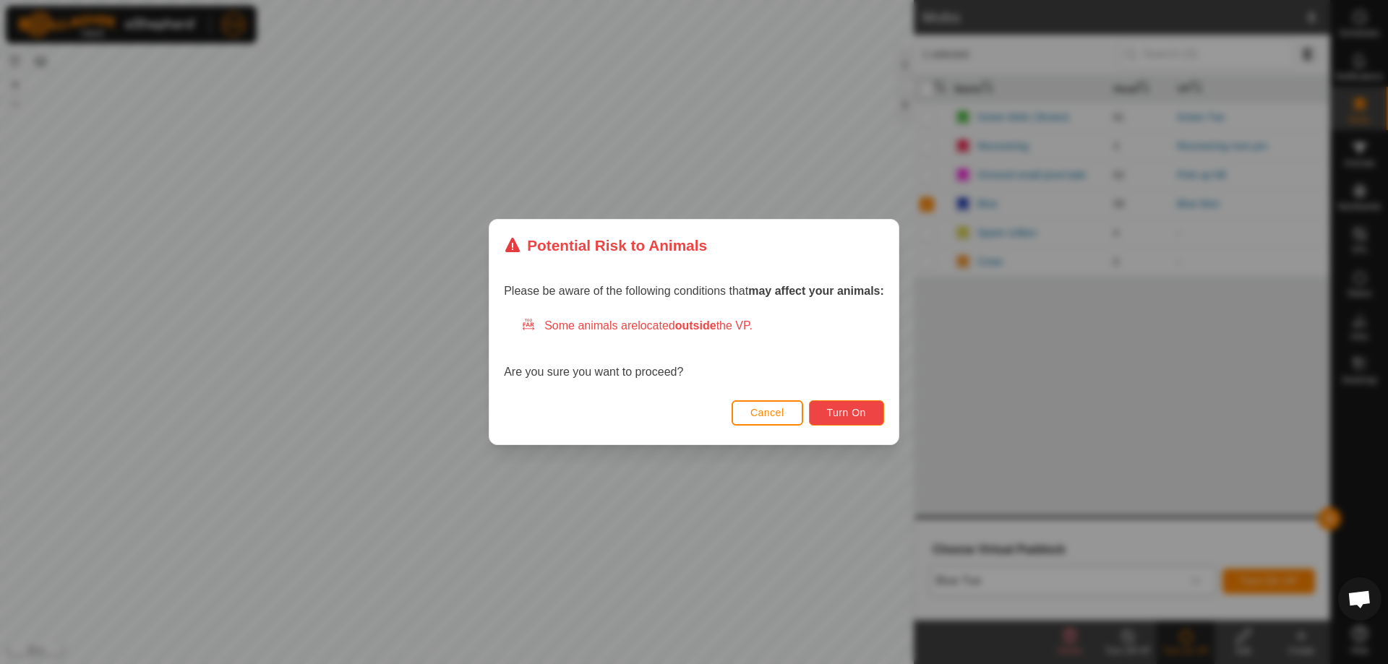
click at [875, 411] on button "Turn On" at bounding box center [846, 413] width 75 height 25
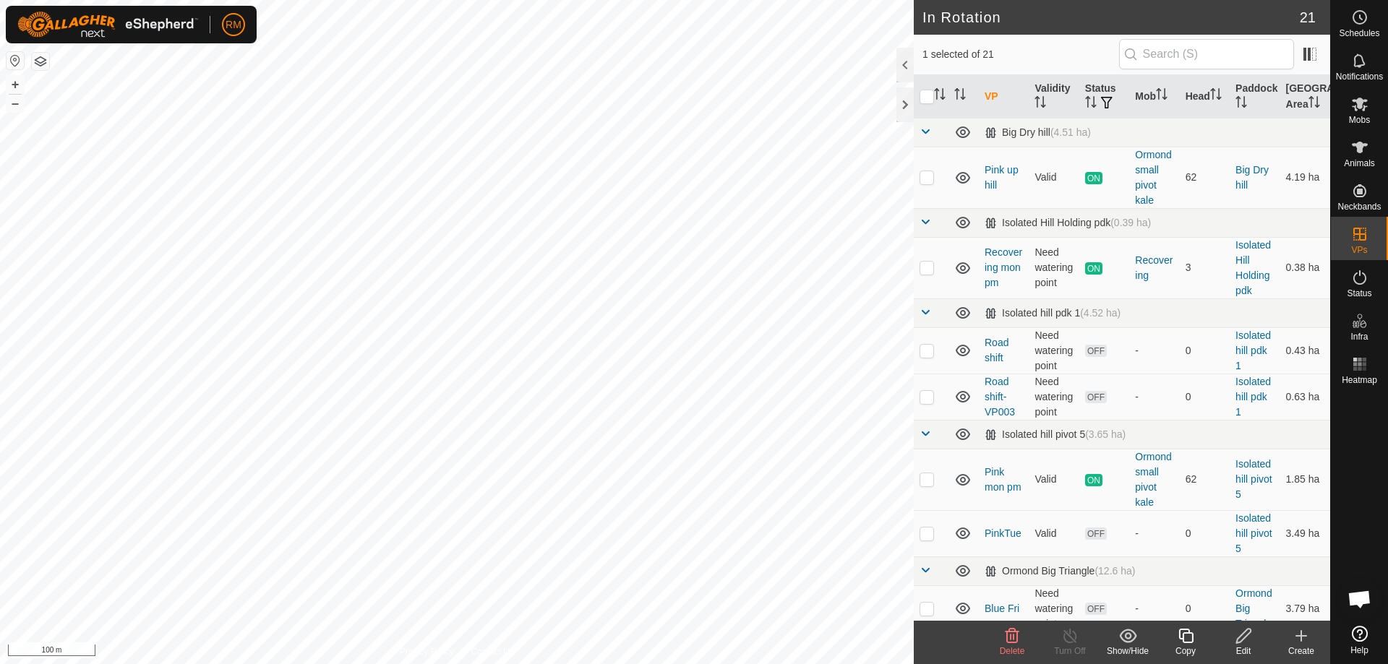
click at [1246, 635] on icon at bounding box center [1243, 636] width 14 height 14
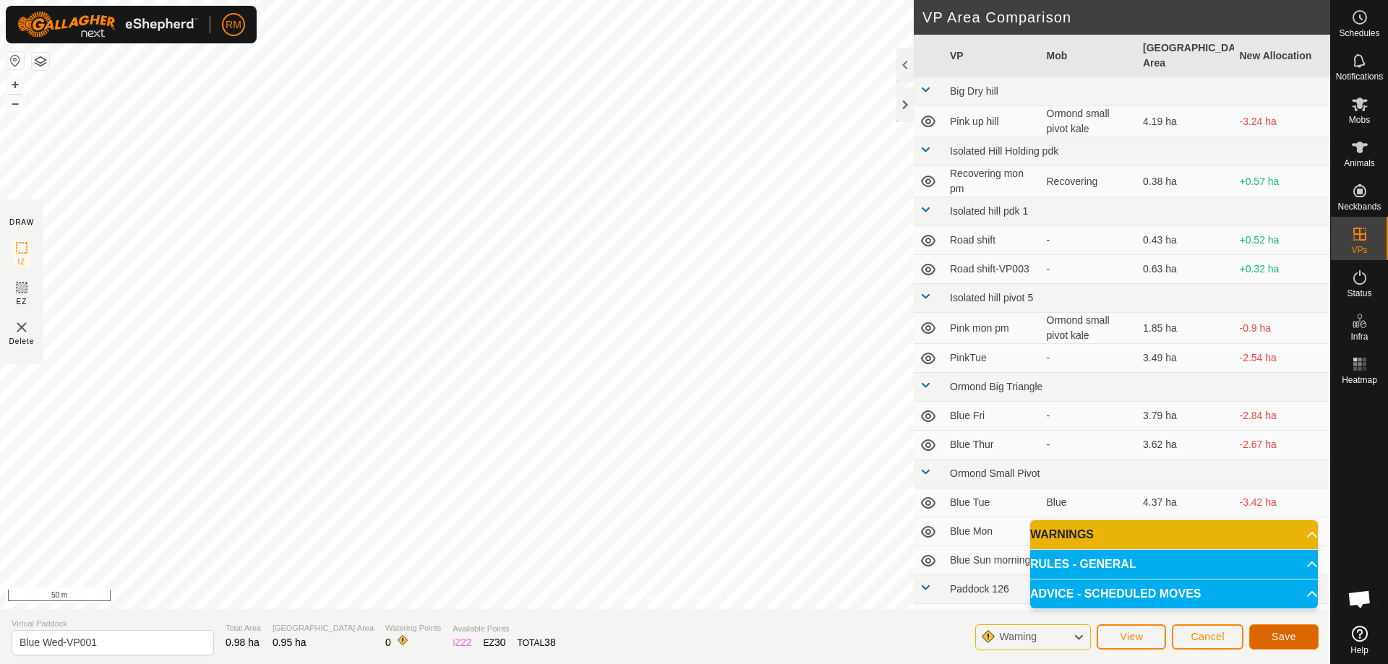
click at [1283, 638] on span "Save" at bounding box center [1284, 637] width 25 height 12
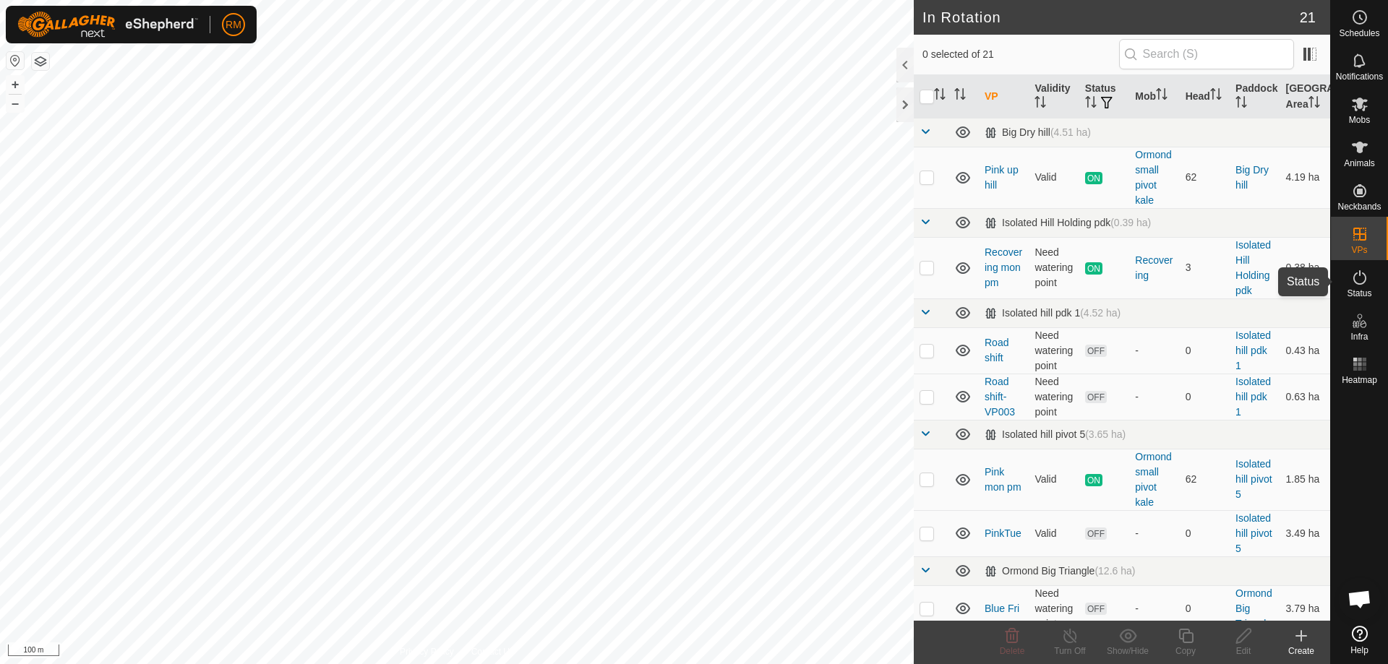
click at [1358, 275] on icon at bounding box center [1359, 277] width 17 height 17
